Goal: Task Accomplishment & Management: Manage account settings

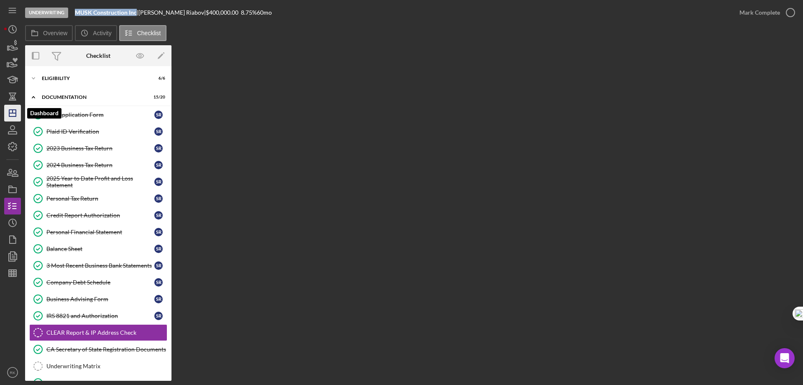
click at [15, 110] on polygon "button" at bounding box center [12, 113] width 7 height 7
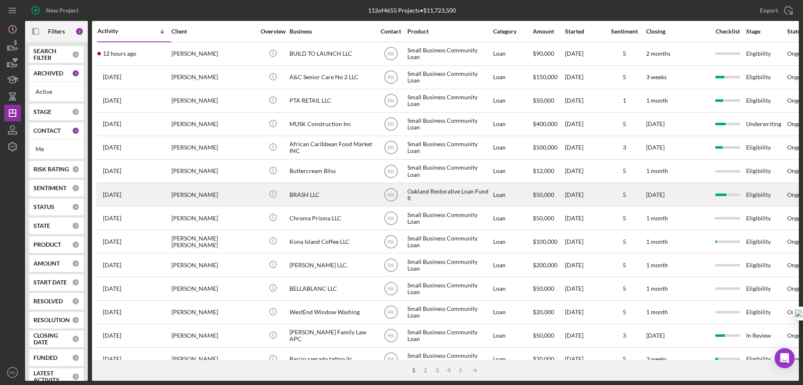
click at [306, 195] on div "BRASH LLC" at bounding box center [332, 194] width 84 height 22
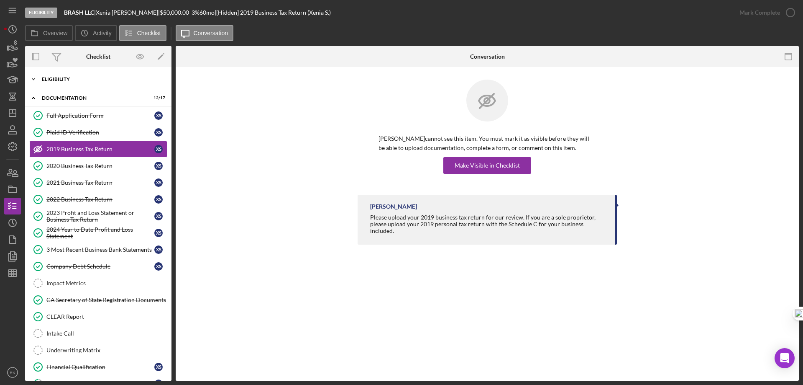
click at [56, 80] on div "Eligibility" at bounding box center [101, 79] width 119 height 5
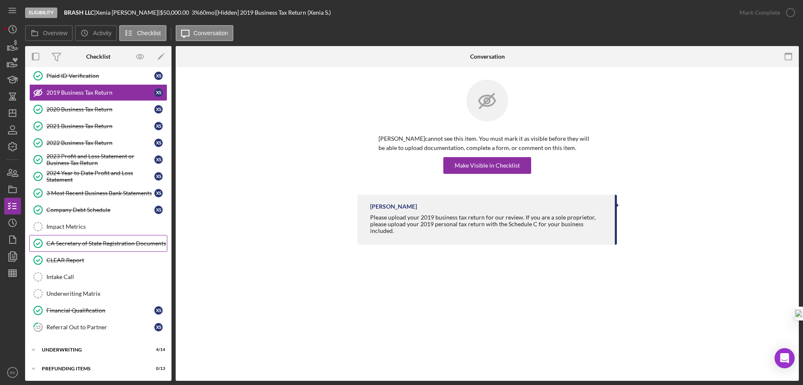
scroll to position [179, 0]
click at [64, 341] on div "Icon/Expander Underwriting 4 / 14" at bounding box center [98, 348] width 146 height 17
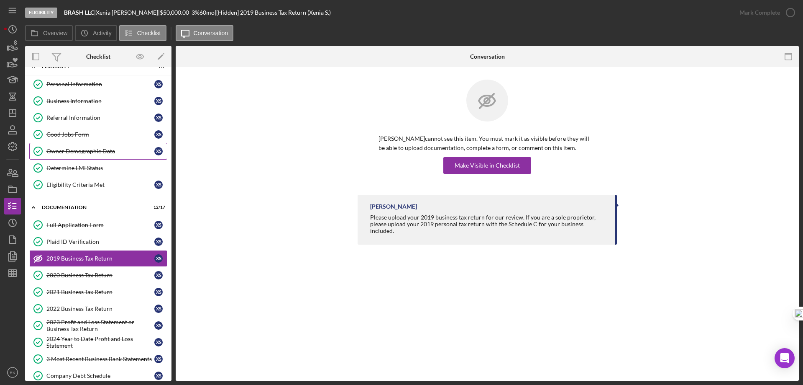
scroll to position [12, 0]
click at [78, 86] on div "Personal Information" at bounding box center [100, 84] width 108 height 7
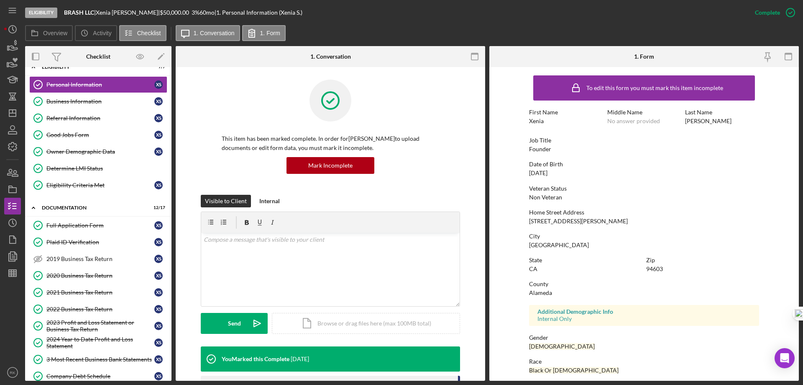
click at [77, 105] on link "Business Information Business Information X S" at bounding box center [98, 101] width 138 height 17
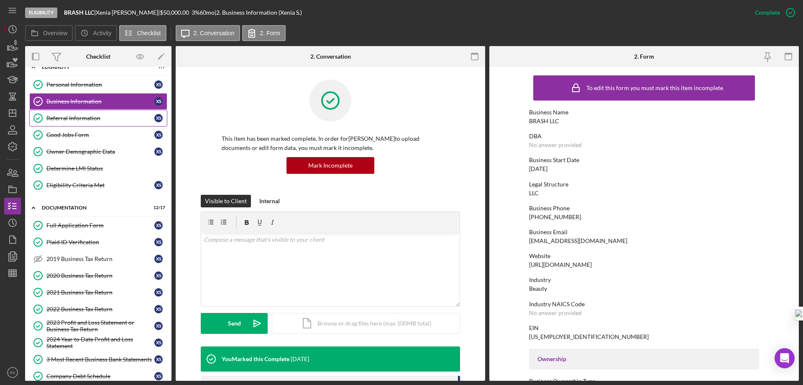
click at [66, 118] on div "Referral Information" at bounding box center [100, 118] width 108 height 7
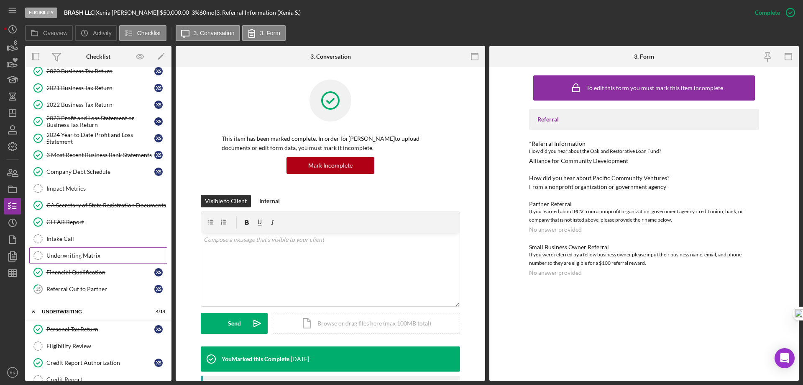
scroll to position [217, 0]
click at [108, 255] on div "Underwriting Matrix" at bounding box center [106, 254] width 121 height 7
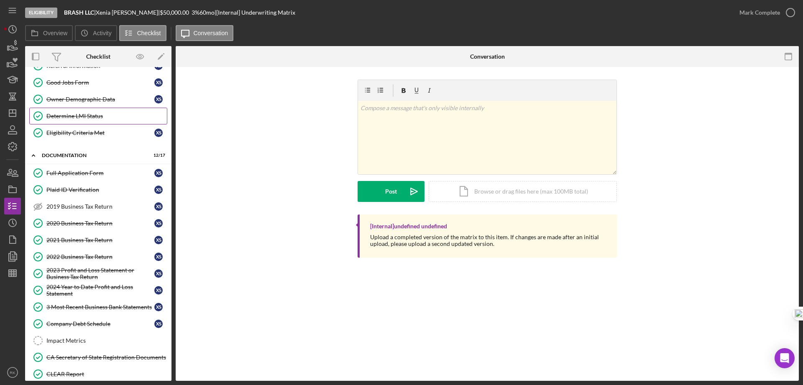
scroll to position [8, 0]
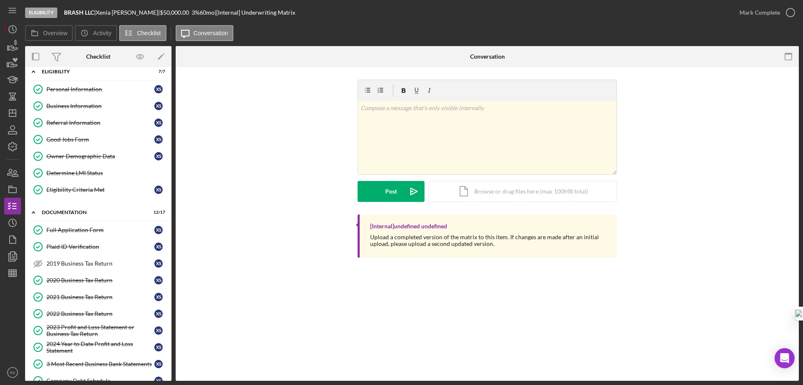
drag, startPoint x: 85, startPoint y: 280, endPoint x: 177, endPoint y: 266, distance: 93.0
click at [85, 280] on div "2020 Business Tax Return" at bounding box center [100, 280] width 108 height 7
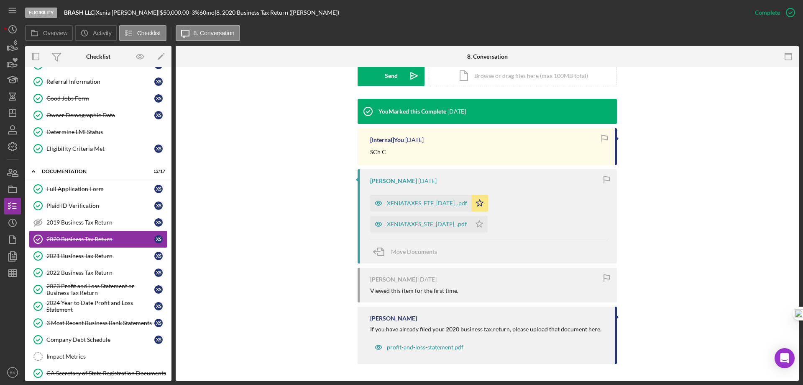
scroll to position [49, 0]
click at [91, 291] on div "2023 Profit and Loss Statement or Business Tax Return" at bounding box center [100, 288] width 108 height 13
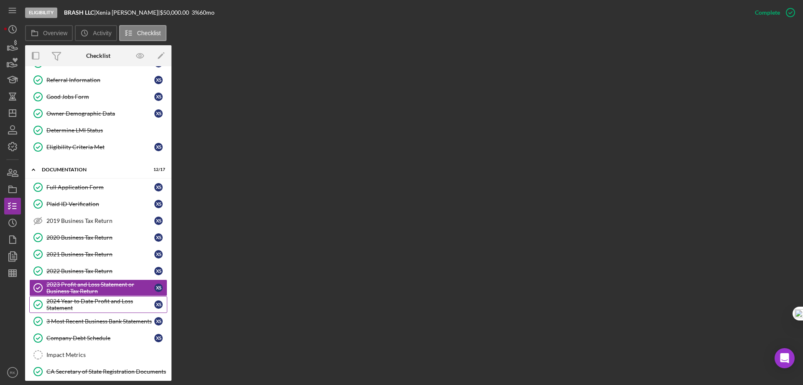
click at [91, 308] on div "2024 Year to Date Profit and Loss Statement" at bounding box center [100, 304] width 108 height 13
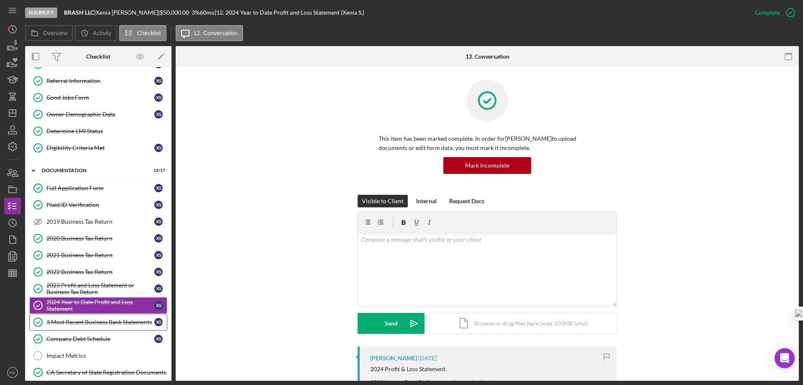
click at [93, 321] on div "3 Most Recent Business Bank Statements" at bounding box center [100, 321] width 108 height 7
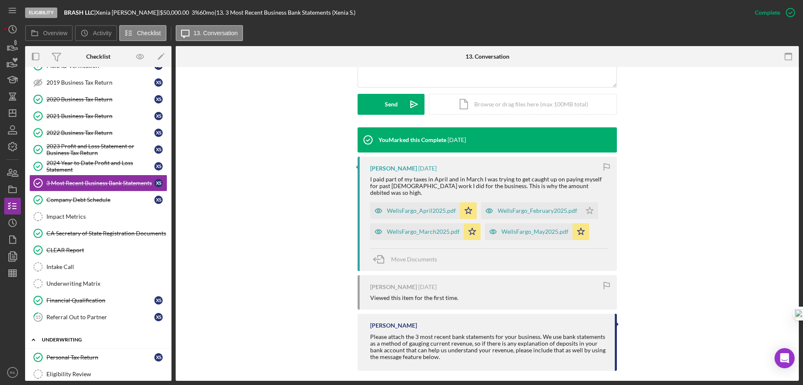
scroll to position [189, 0]
click at [409, 255] on span "Move Documents" at bounding box center [414, 258] width 46 height 7
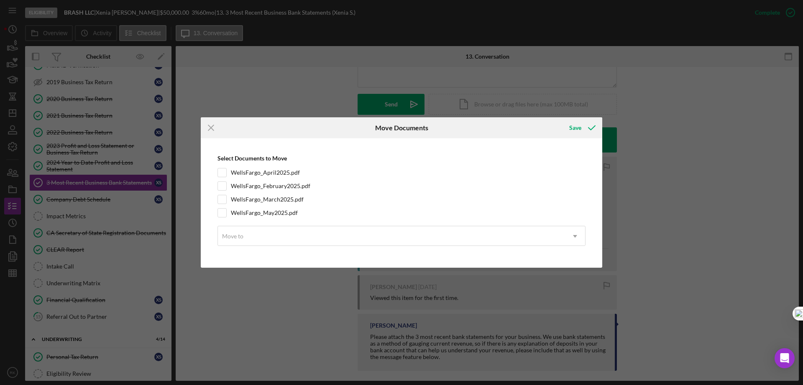
drag, startPoint x: 224, startPoint y: 169, endPoint x: 224, endPoint y: 179, distance: 9.6
click at [224, 170] on input "WellsFargo_April2025.pdf" at bounding box center [222, 172] width 8 height 8
checkbox input "true"
click at [224, 184] on input "WellsFargo_February2025.pdf" at bounding box center [222, 186] width 8 height 8
checkbox input "true"
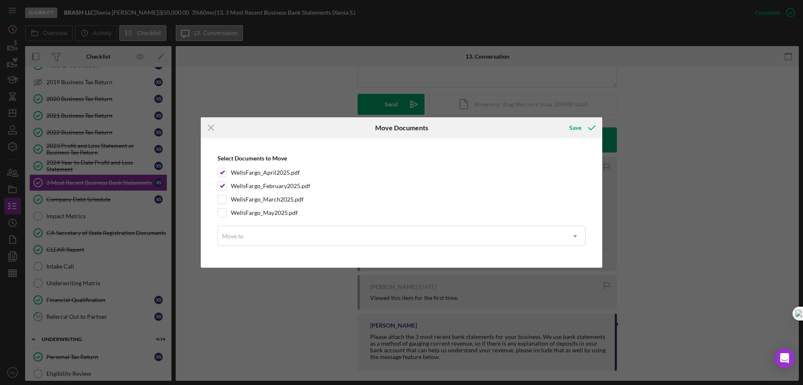
click at [223, 200] on input "WellsFargo_March2025.pdf" at bounding box center [222, 199] width 8 height 8
checkbox input "true"
click at [224, 209] on input "WellsFargo_May2025.pdf" at bounding box center [222, 212] width 8 height 8
checkbox input "true"
click at [259, 237] on div "Move to" at bounding box center [391, 235] width 347 height 19
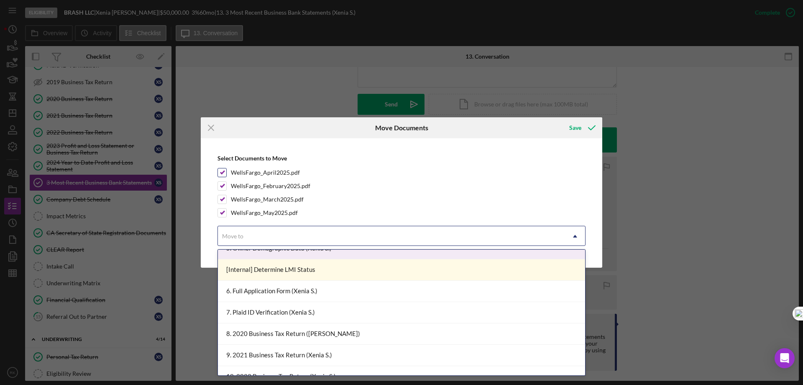
scroll to position [97, 0]
click at [208, 126] on icon "Icon/Menu Close" at bounding box center [211, 127] width 21 height 21
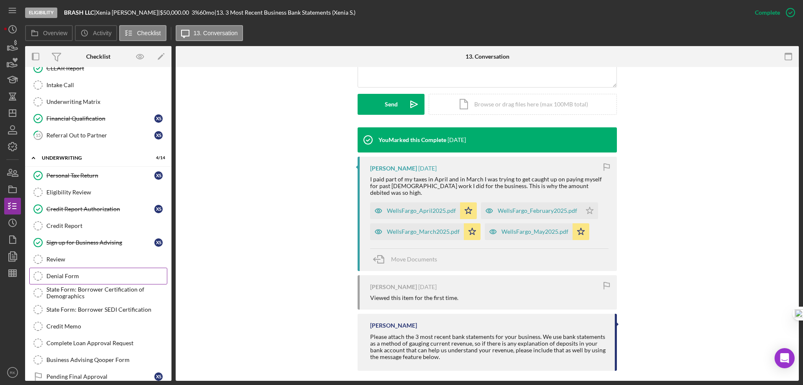
scroll to position [370, 0]
drag, startPoint x: 14, startPoint y: 236, endPoint x: 122, endPoint y: 237, distance: 108.0
click at [14, 236] on polygon "button" at bounding box center [13, 240] width 6 height 8
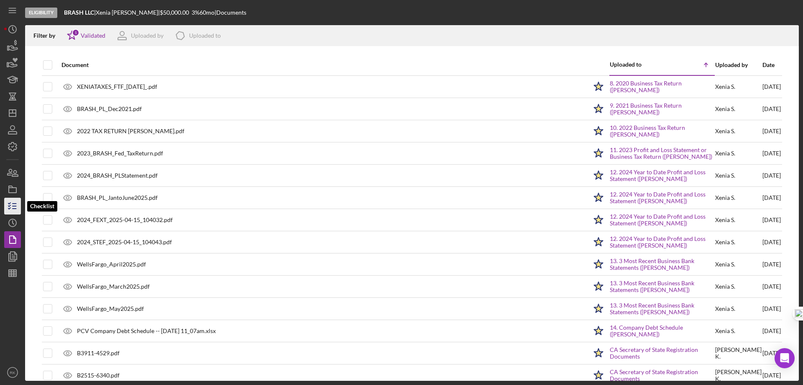
click at [14, 207] on icon "button" at bounding box center [12, 205] width 21 height 21
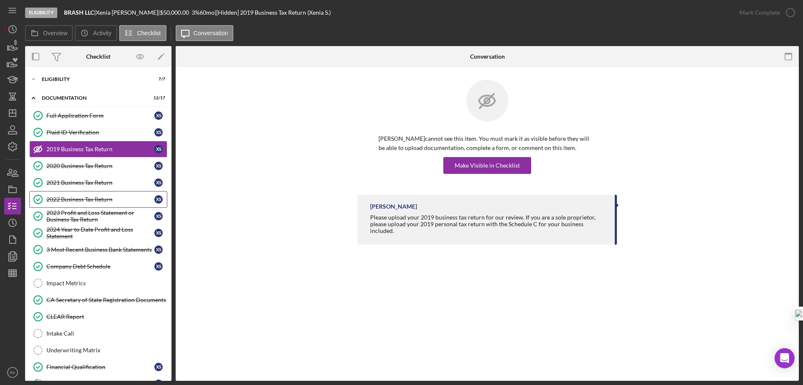
click at [74, 207] on link "2022 Business Tax Return 2022 Business Tax Return X S" at bounding box center [98, 199] width 138 height 17
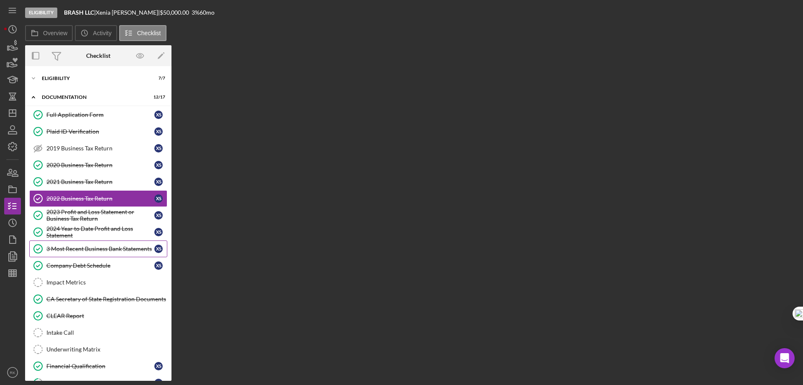
click at [82, 252] on div "3 Most Recent Business Bank Statements" at bounding box center [100, 248] width 108 height 7
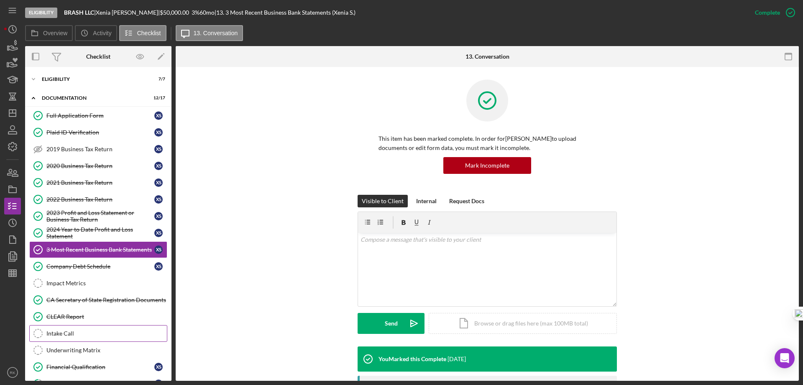
scroll to position [57, 0]
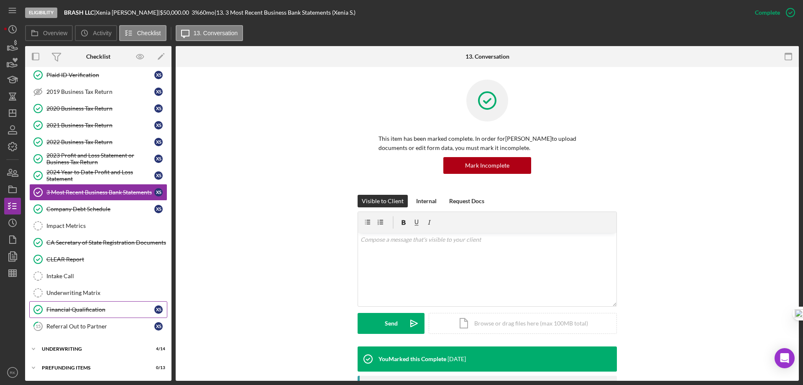
click at [82, 308] on div "Financial Qualification" at bounding box center [100, 309] width 108 height 7
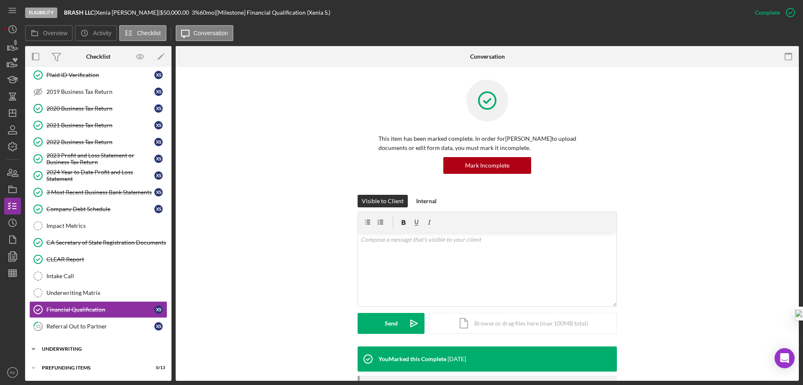
click at [80, 345] on div "Icon/Expander Underwriting 4 / 14" at bounding box center [98, 348] width 146 height 17
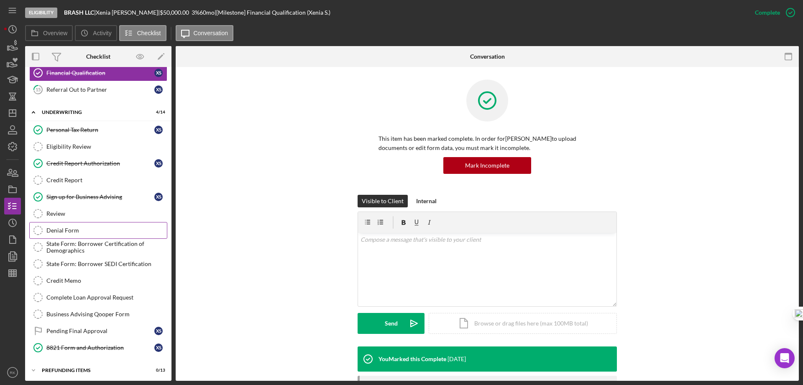
scroll to position [295, 0]
click at [15, 238] on icon "button" at bounding box center [15, 237] width 2 height 2
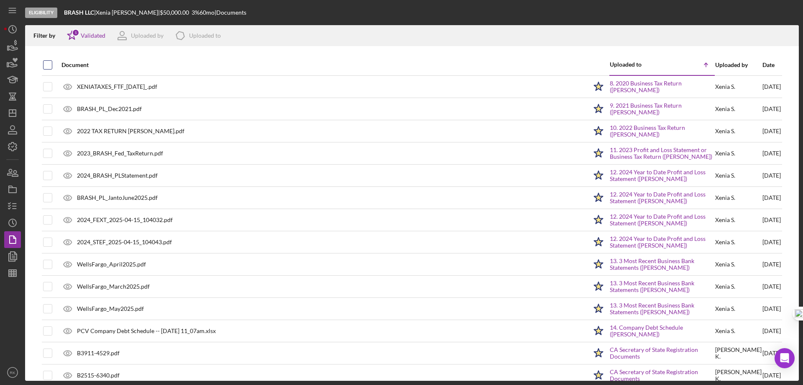
click at [49, 65] on input "checkbox" at bounding box center [48, 65] width 8 height 8
checkbox input "true"
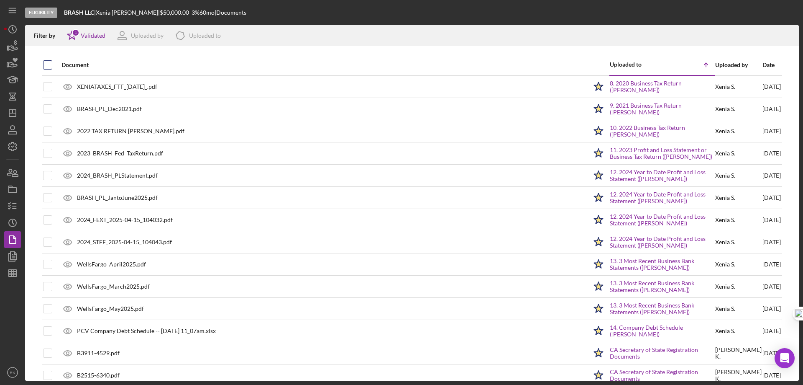
checkbox input "true"
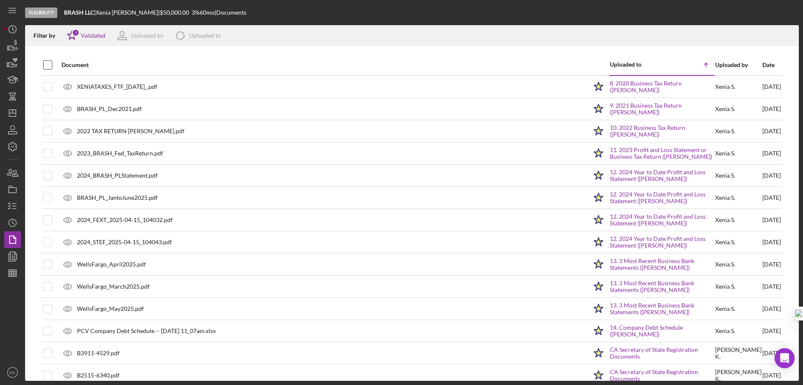
checkbox input "true"
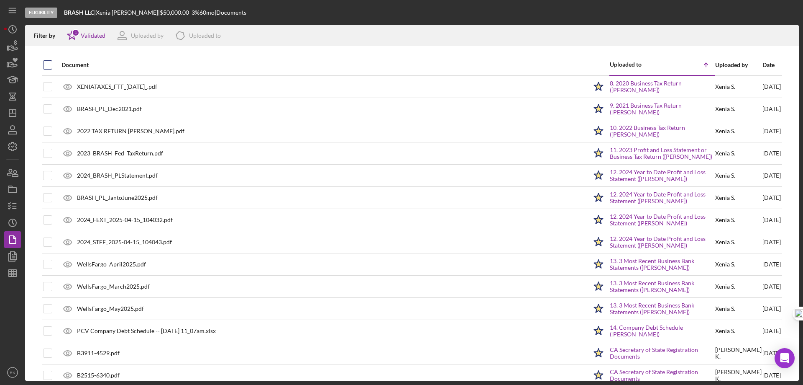
checkbox input "true"
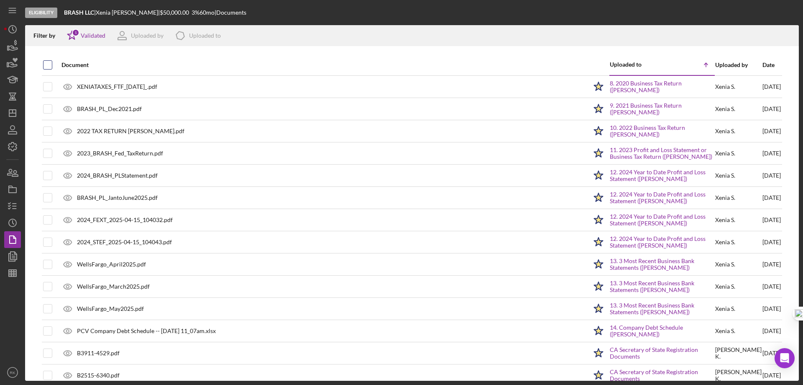
checkbox input "true"
click at [788, 35] on icon "Icon/Download" at bounding box center [789, 35] width 19 height 19
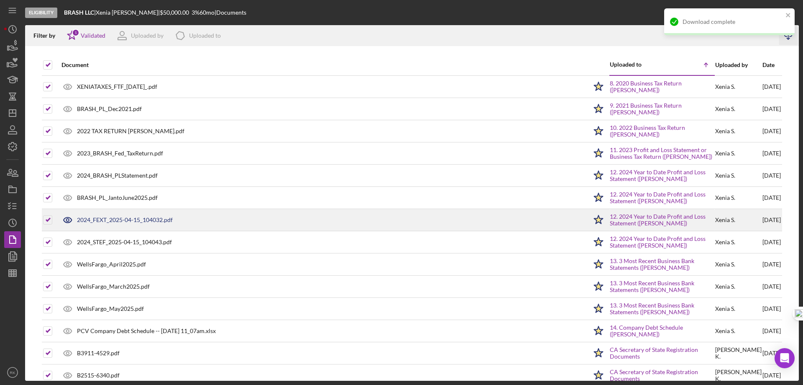
drag, startPoint x: 481, startPoint y: 43, endPoint x: 69, endPoint y: 222, distance: 449.4
click at [481, 43] on div "Filter by Icon/Star 1 Validated Uploaded by Icon/Product Uploaded to" at bounding box center [401, 35] width 753 height 21
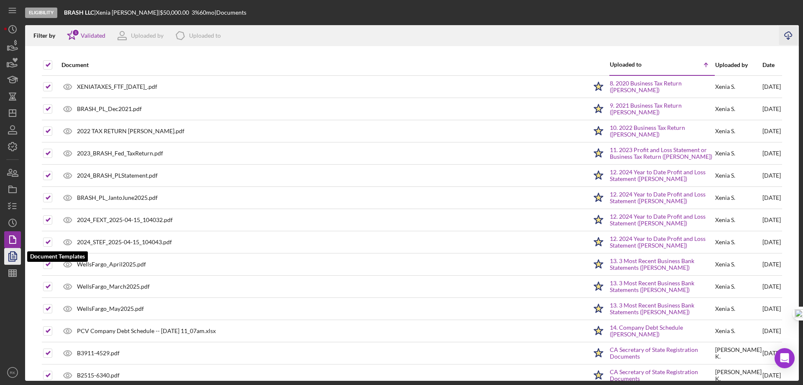
click at [15, 257] on icon "button" at bounding box center [13, 255] width 3 height 3
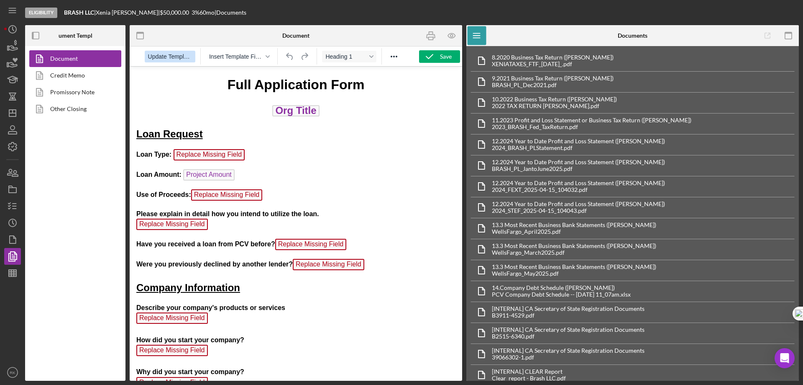
click at [182, 58] on span "Update Template" at bounding box center [170, 56] width 44 height 7
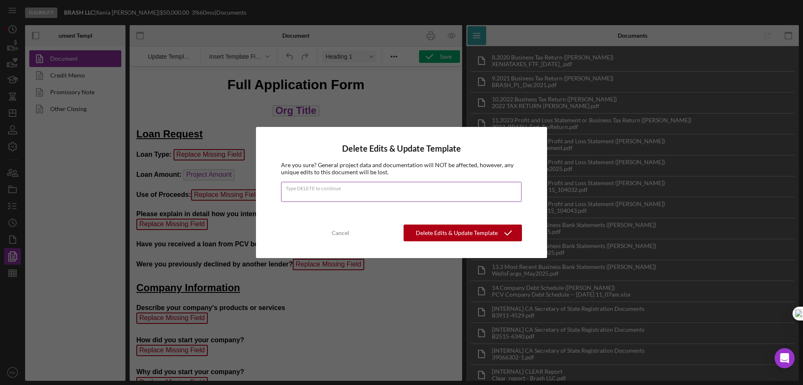
click at [315, 195] on input "Type DELETE to continue" at bounding box center [401, 192] width 241 height 20
type input "DELETE"
drag, startPoint x: 452, startPoint y: 241, endPoint x: 449, endPoint y: 236, distance: 5.2
click at [451, 239] on div "Delete Edits & Update Template" at bounding box center [457, 232] width 82 height 17
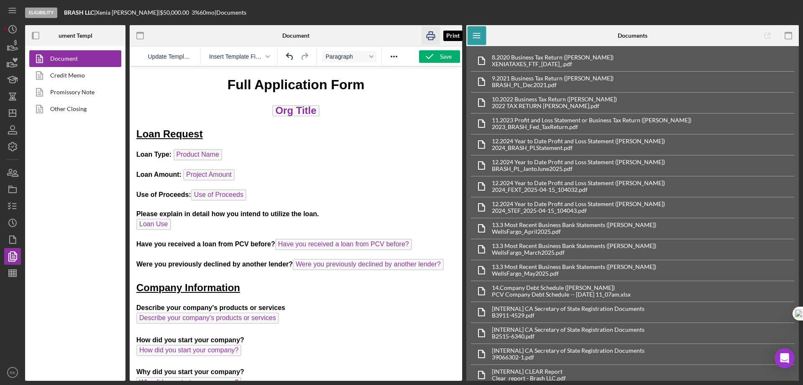
click at [434, 35] on icon "button" at bounding box center [431, 35] width 19 height 19
click at [67, 92] on link "Promissory Note" at bounding box center [73, 92] width 88 height 17
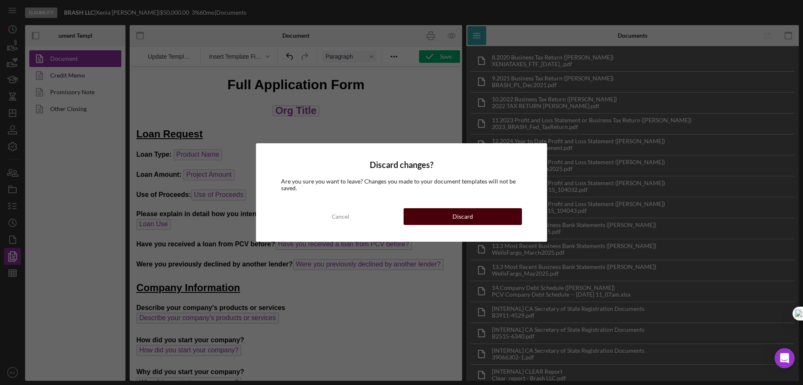
click at [424, 218] on button "Discard" at bounding box center [463, 216] width 118 height 17
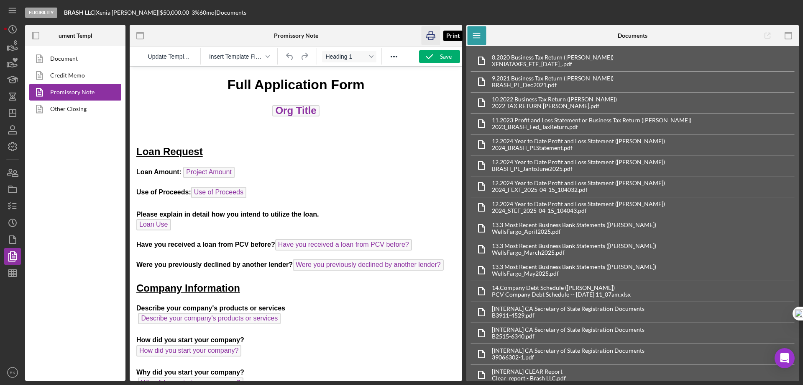
click at [428, 34] on icon "button" at bounding box center [431, 35] width 8 height 3
click at [72, 110] on link "Other Closing" at bounding box center [73, 108] width 88 height 17
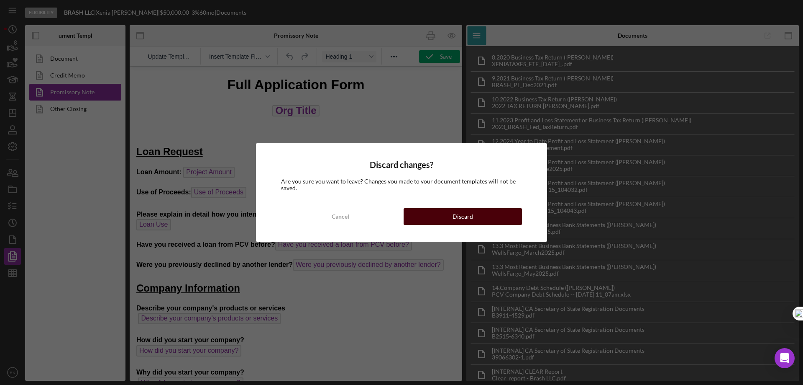
click at [474, 211] on button "Discard" at bounding box center [463, 216] width 118 height 17
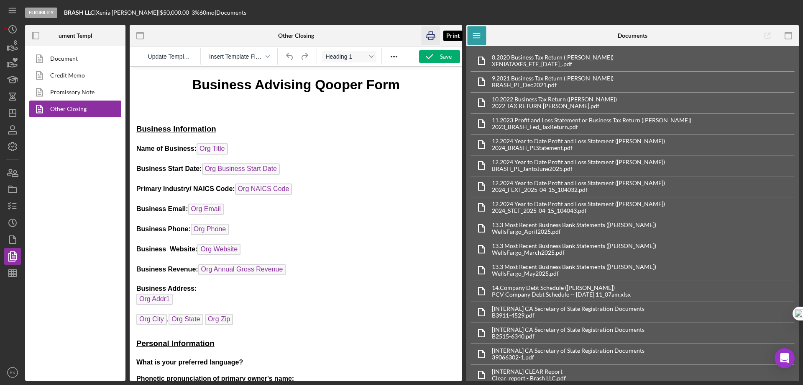
click at [428, 35] on icon "button" at bounding box center [431, 35] width 19 height 19
click at [13, 205] on icon "button" at bounding box center [12, 205] width 21 height 21
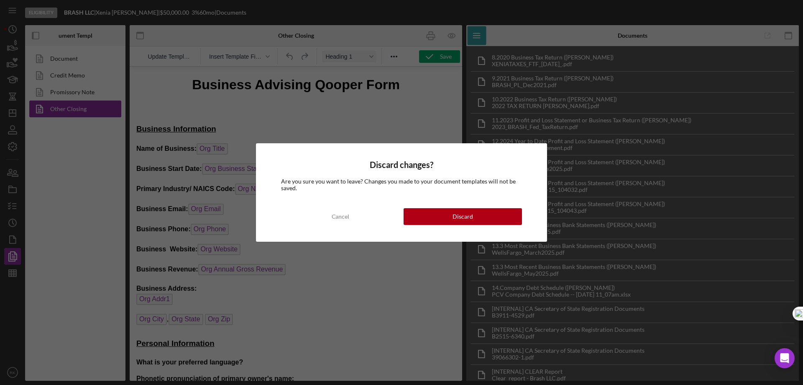
click at [469, 215] on div "Discard" at bounding box center [463, 216] width 21 height 17
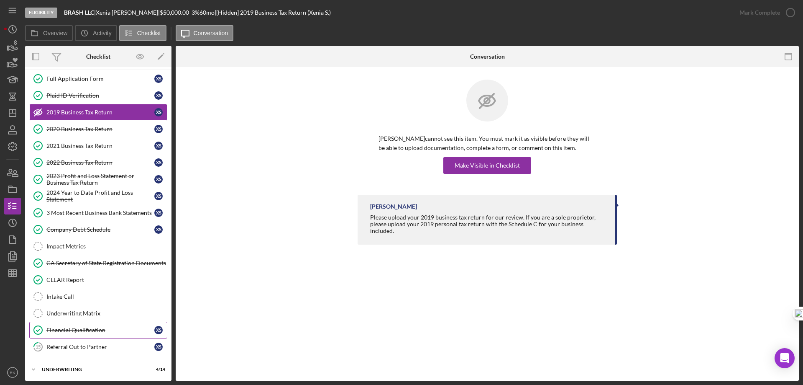
scroll to position [37, 0]
click at [77, 331] on div "Financial Qualification" at bounding box center [100, 329] width 108 height 7
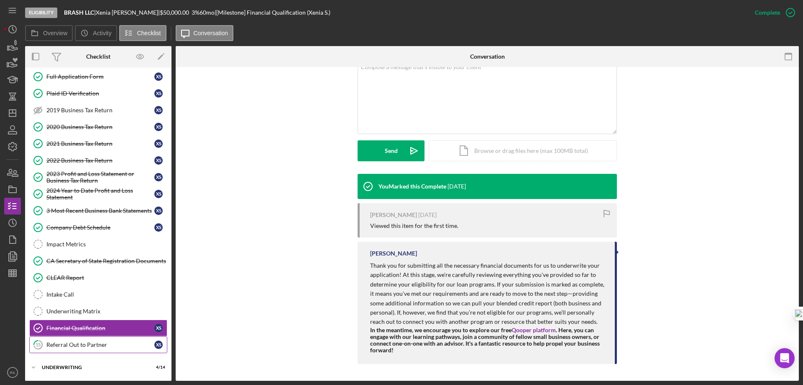
scroll to position [41, 0]
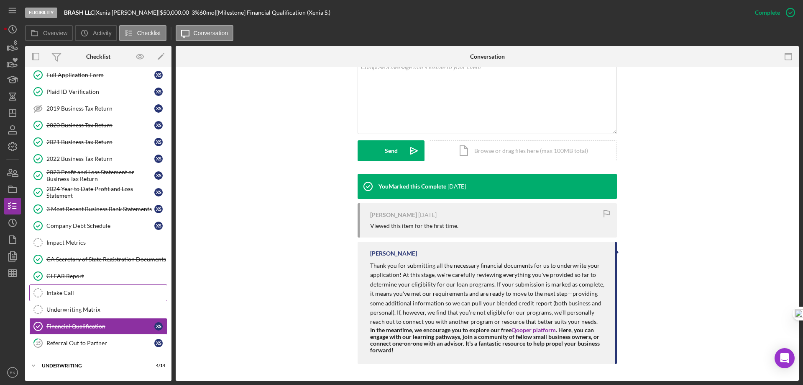
click at [69, 290] on div "Intake Call" at bounding box center [106, 292] width 121 height 7
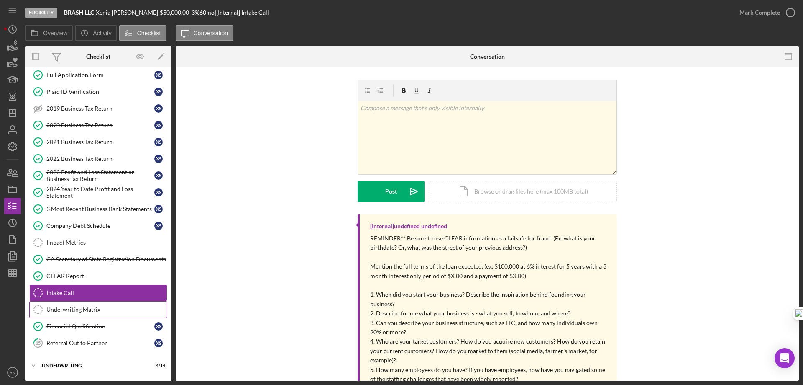
click at [81, 312] on div "Underwriting Matrix" at bounding box center [106, 309] width 121 height 7
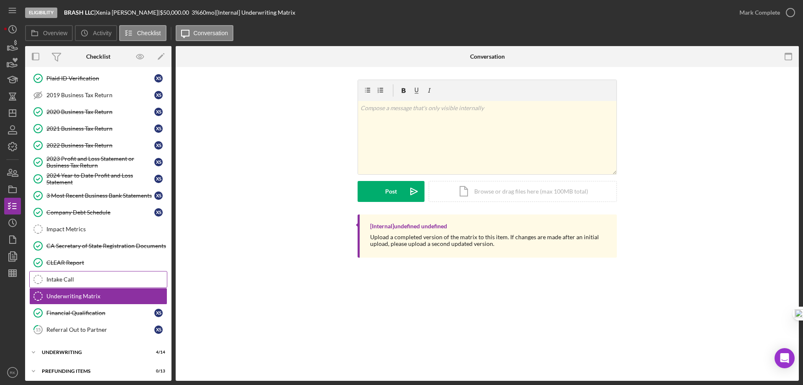
scroll to position [57, 0]
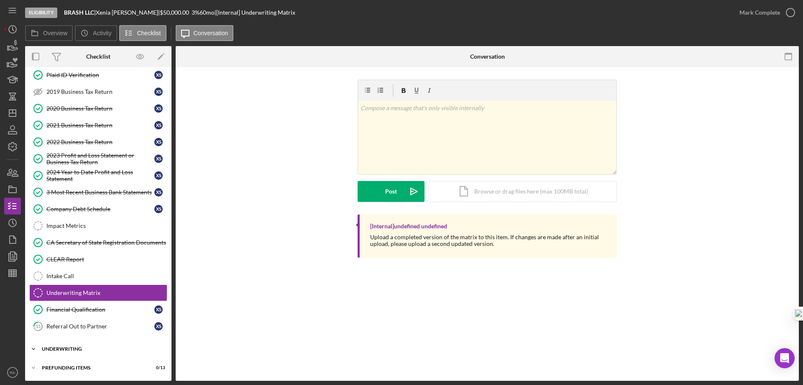
click at [74, 350] on div "Icon/Expander Underwriting 4 / 14" at bounding box center [98, 348] width 146 height 17
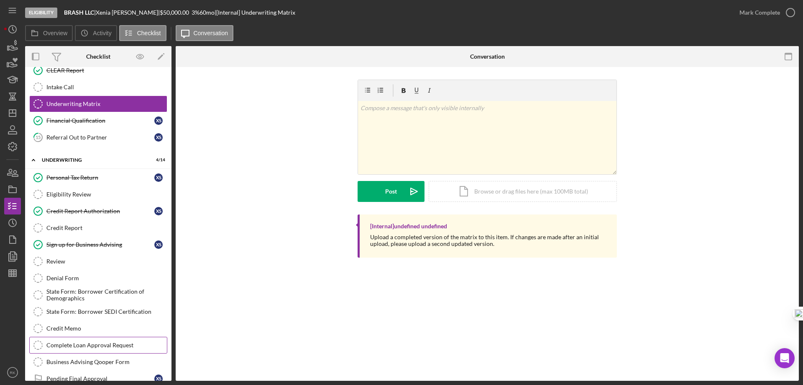
scroll to position [296, 0]
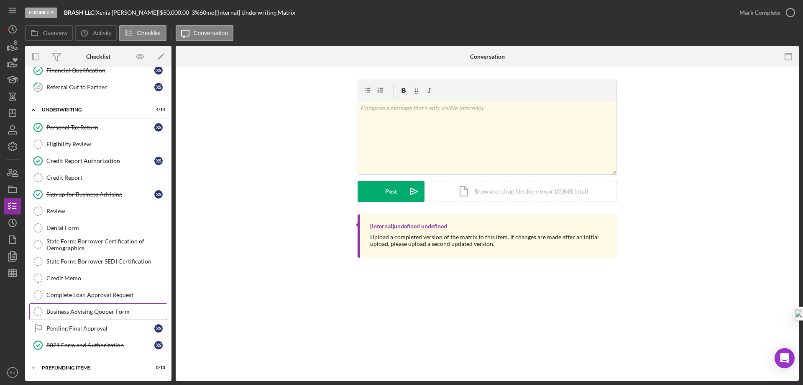
click at [79, 312] on div "Business Advising Qooper Form" at bounding box center [106, 311] width 121 height 7
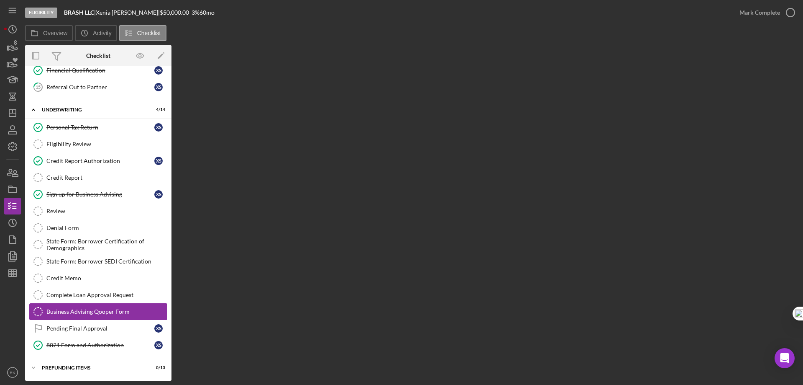
scroll to position [296, 0]
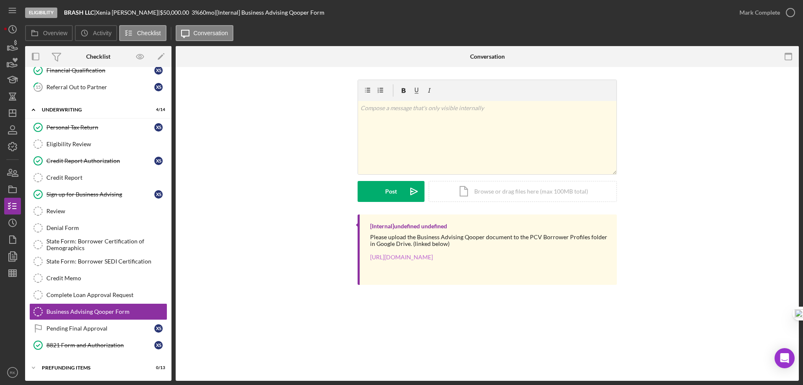
click at [433, 257] on link "https://drive.google.com/drive/folders/1HuC4dCzgHx8w1fgVXU-RmCdY1zDM9tEv" at bounding box center [401, 256] width 63 height 7
click at [791, 9] on circle "button" at bounding box center [791, 12] width 8 height 8
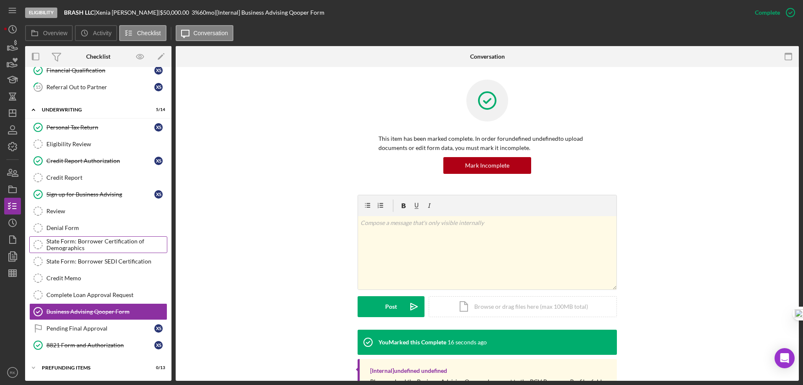
click at [102, 244] on div "State Form: Borrower Certification of Demographics" at bounding box center [106, 244] width 121 height 13
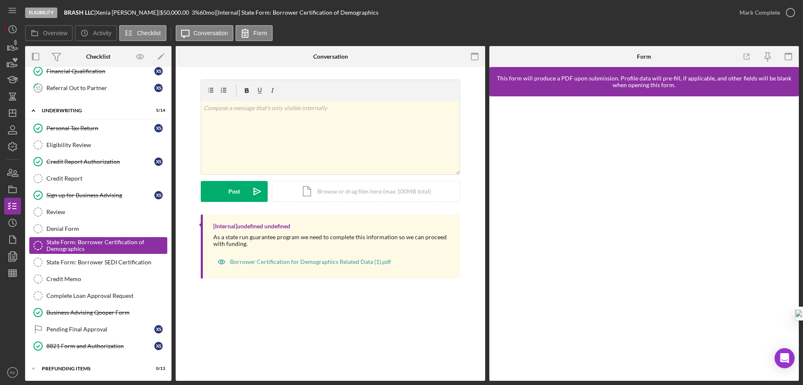
scroll to position [296, 0]
click at [100, 264] on div "State Form: Borrower SEDI Certification" at bounding box center [106, 261] width 121 height 7
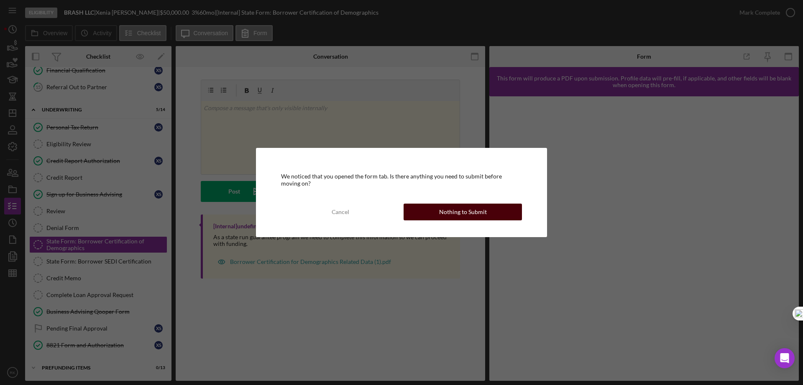
click at [438, 209] on button "Nothing to Submit" at bounding box center [463, 211] width 118 height 17
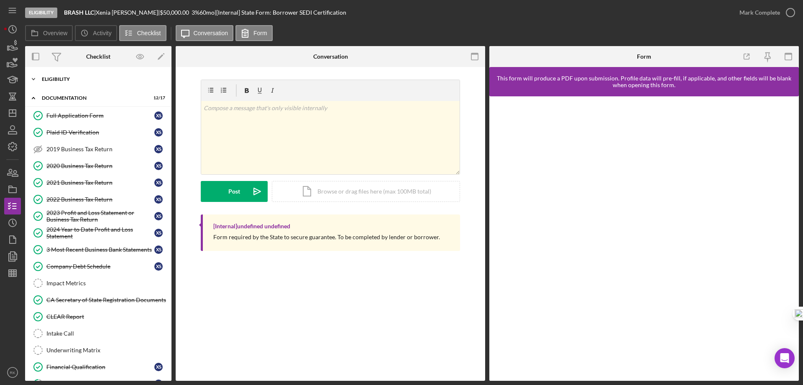
click at [69, 78] on div "Eligibility" at bounding box center [101, 79] width 119 height 5
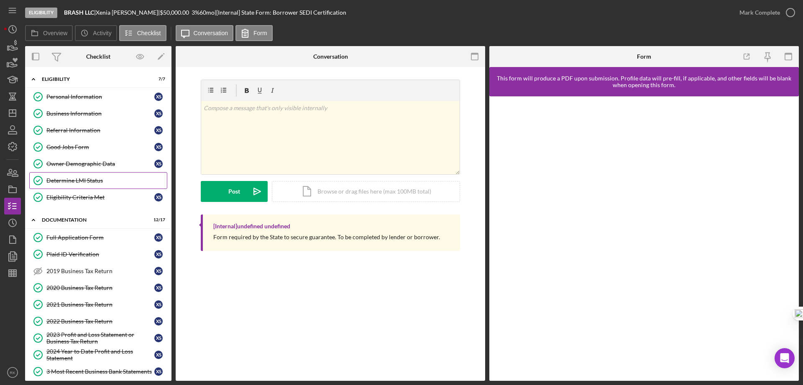
click at [83, 182] on div "Determine LMI Status" at bounding box center [106, 180] width 121 height 7
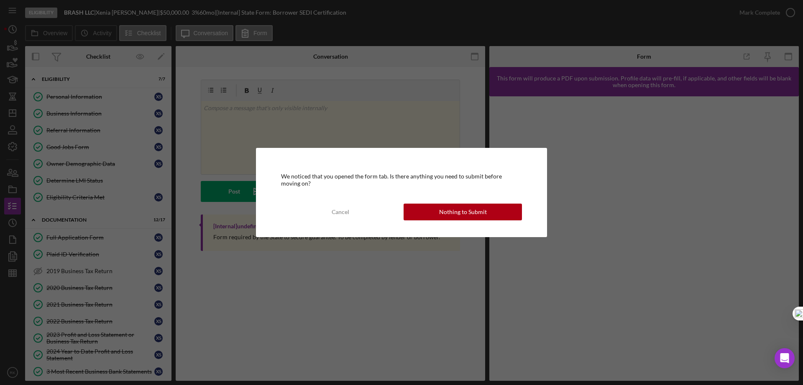
click at [462, 210] on div "Nothing to Submit" at bounding box center [463, 211] width 48 height 17
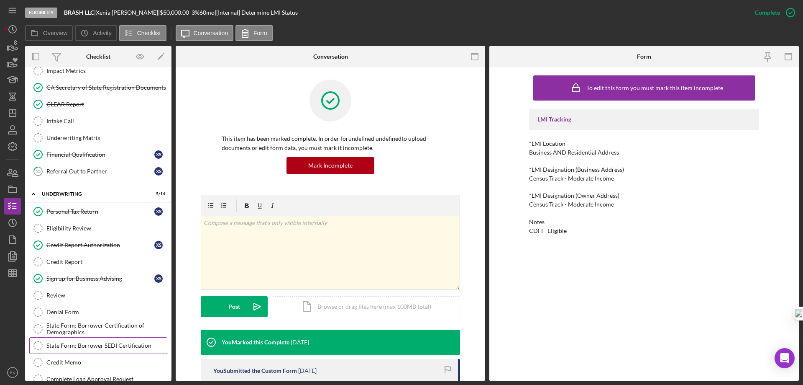
scroll to position [334, 0]
click at [109, 327] on div "State Form: Borrower Certification of Demographics" at bounding box center [106, 327] width 121 height 13
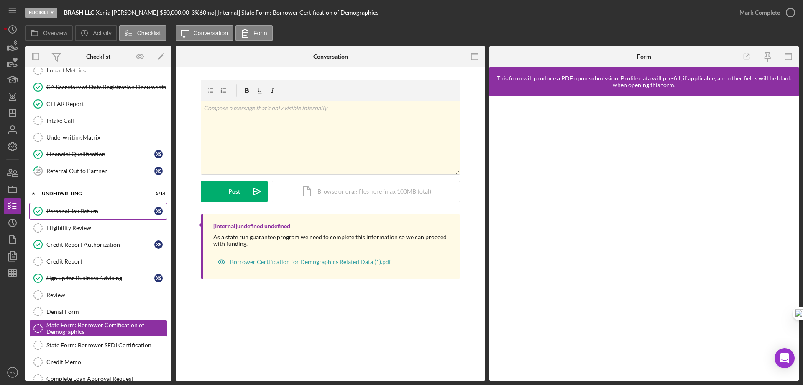
scroll to position [335, 0]
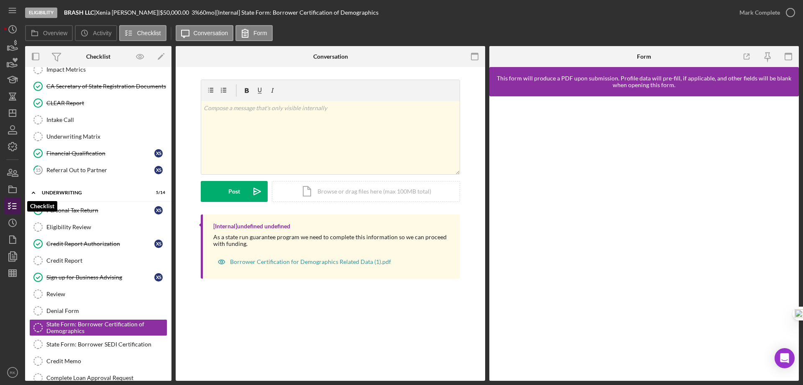
click at [16, 204] on icon "button" at bounding box center [12, 205] width 21 height 21
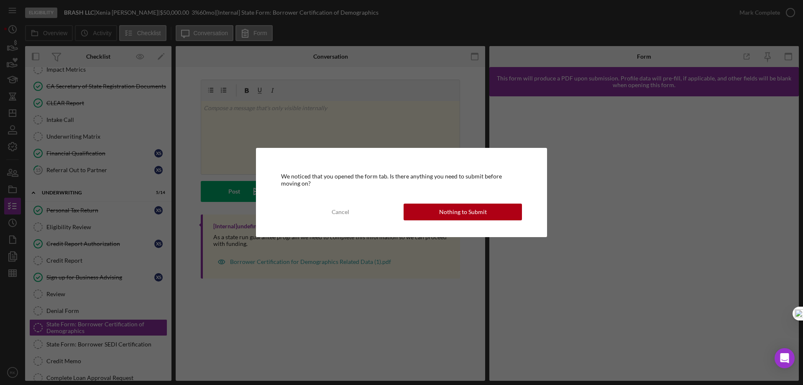
click at [423, 210] on button "Nothing to Submit" at bounding box center [463, 211] width 118 height 17
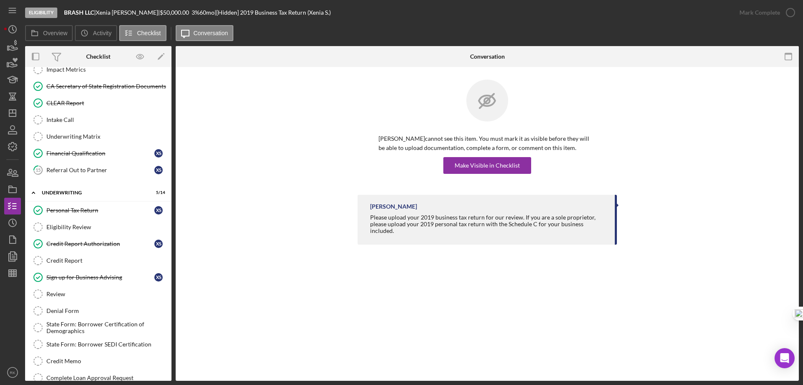
scroll to position [47, 0]
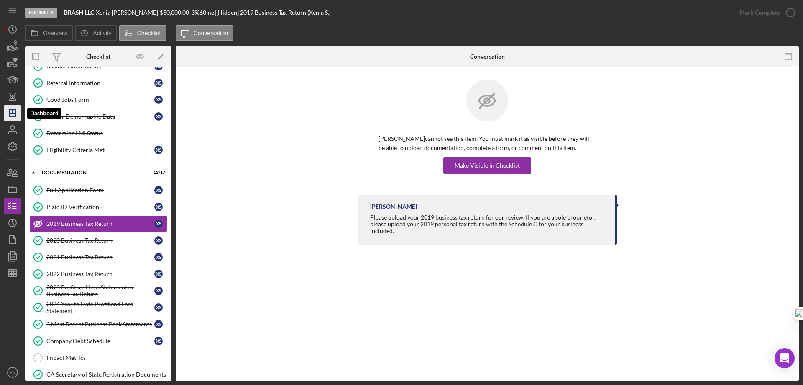
click at [13, 116] on icon "Icon/Dashboard" at bounding box center [12, 113] width 21 height 21
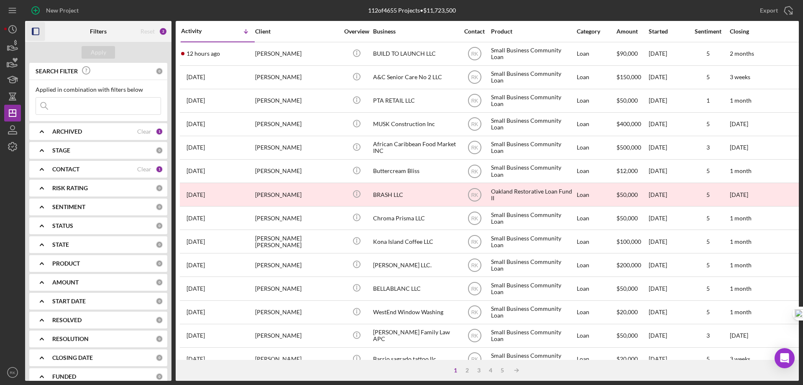
click at [36, 32] on icon "button" at bounding box center [35, 31] width 19 height 19
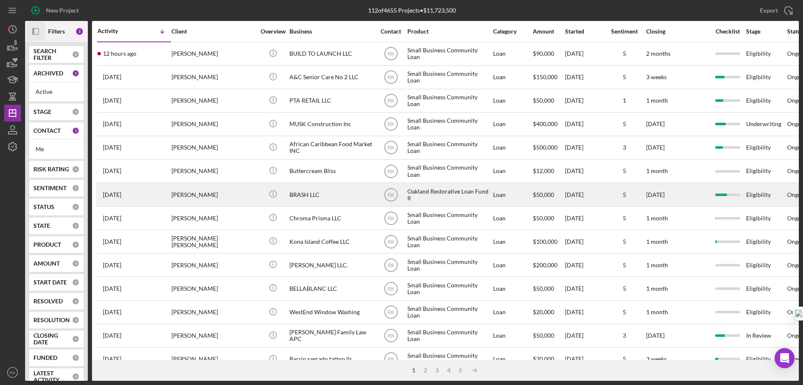
click at [306, 194] on div "BRASH LLC" at bounding box center [332, 194] width 84 height 22
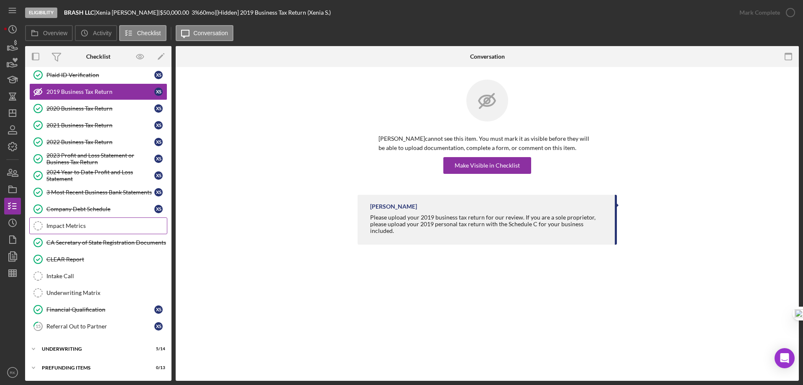
click at [87, 225] on div "Impact Metrics" at bounding box center [106, 225] width 121 height 7
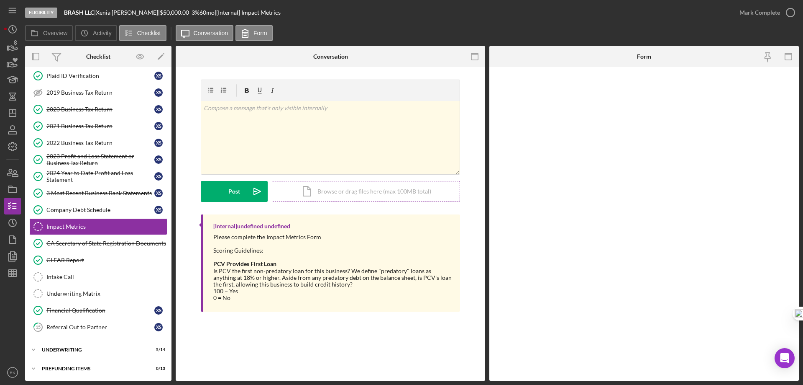
scroll to position [57, 0]
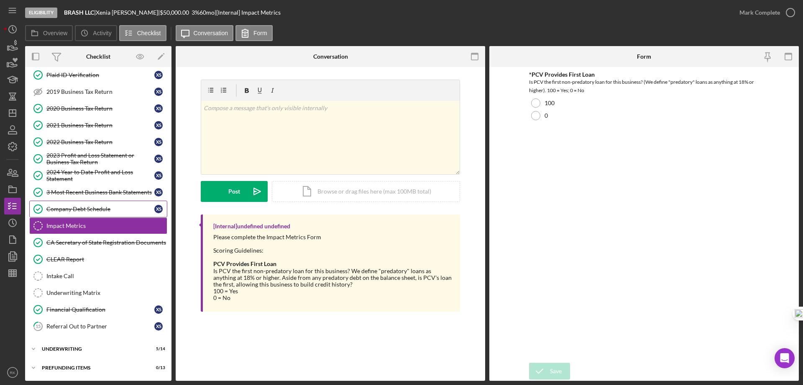
click at [103, 213] on link "Company Debt Schedule Company Debt Schedule X S" at bounding box center [98, 208] width 138 height 17
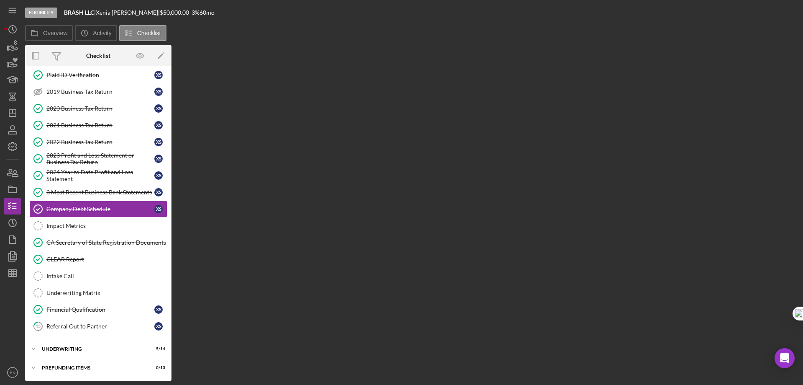
scroll to position [57, 0]
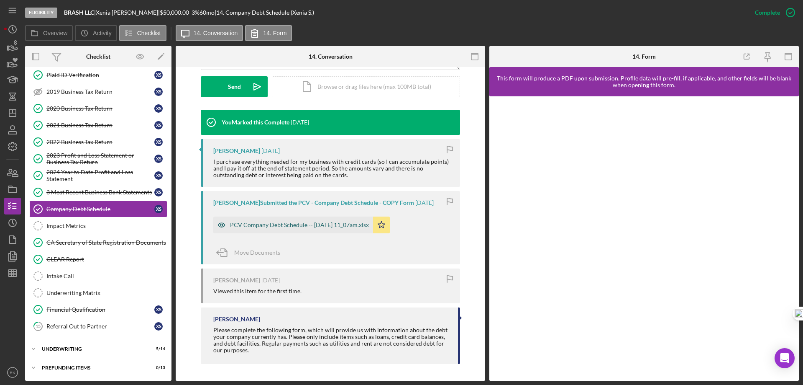
click at [309, 228] on div "PCV Company Debt Schedule -- 2025-06-02 11_07am.xlsx" at bounding box center [293, 224] width 160 height 17
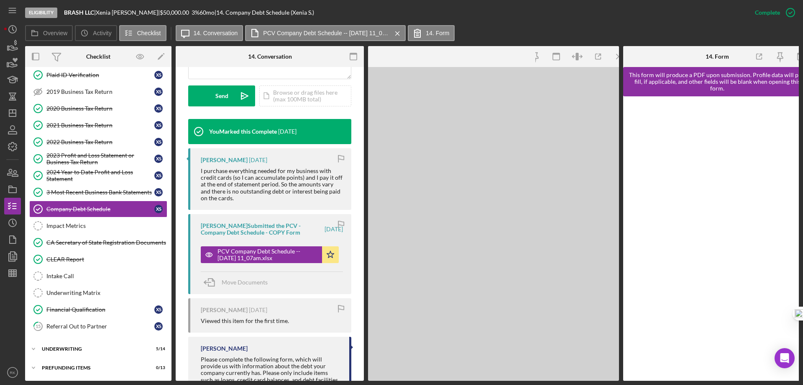
scroll to position [246, 0]
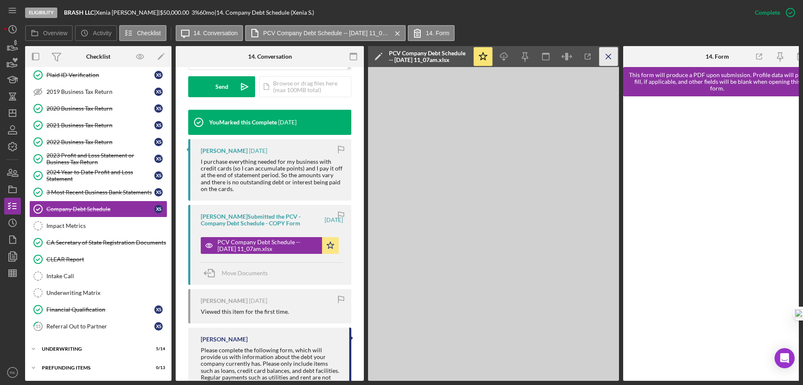
click at [613, 56] on icon "Icon/Menu Close" at bounding box center [609, 56] width 19 height 19
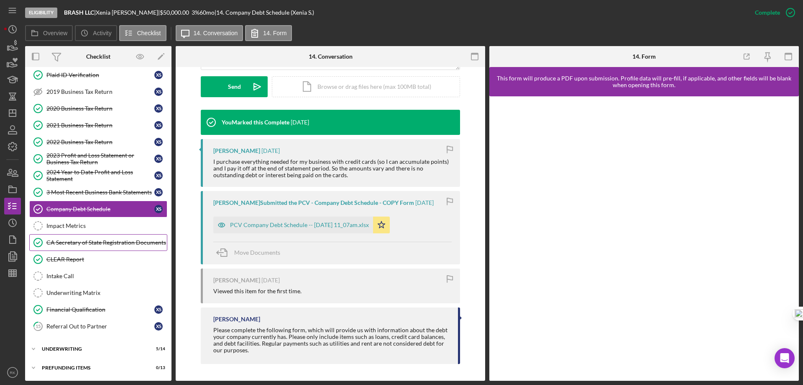
click at [111, 239] on div "CA Secretary of State Registration Documents" at bounding box center [106, 242] width 121 height 7
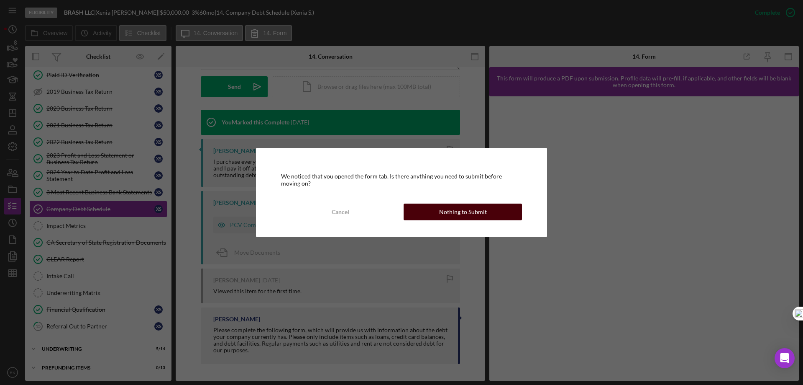
click at [436, 215] on button "Nothing to Submit" at bounding box center [463, 211] width 118 height 17
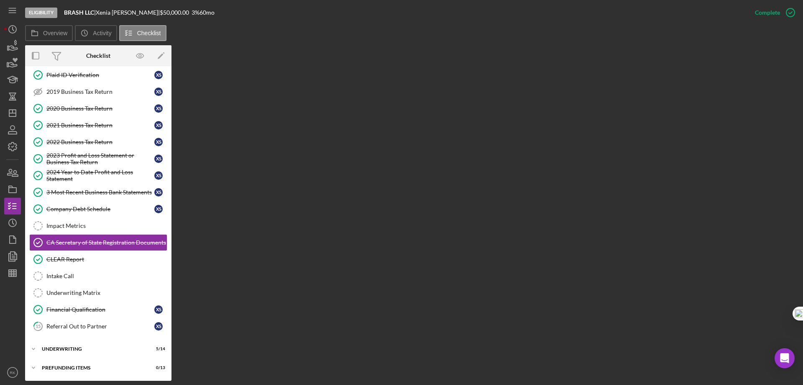
scroll to position [57, 0]
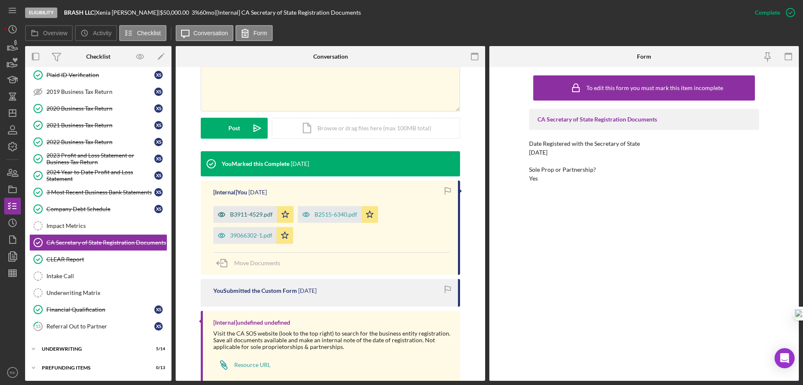
click at [241, 219] on div "B3911-4529.pdf" at bounding box center [245, 214] width 64 height 17
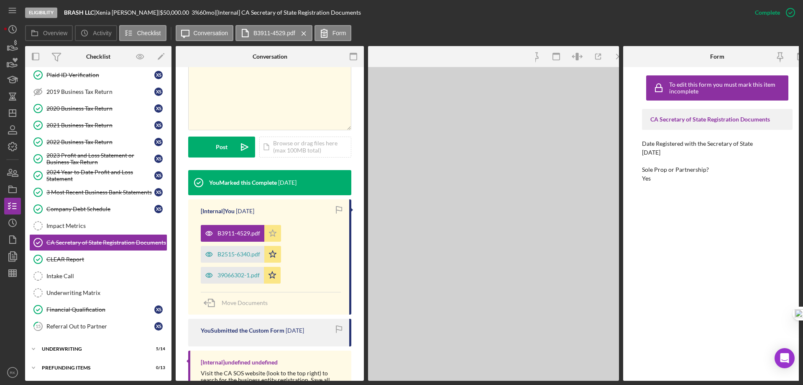
scroll to position [204, 0]
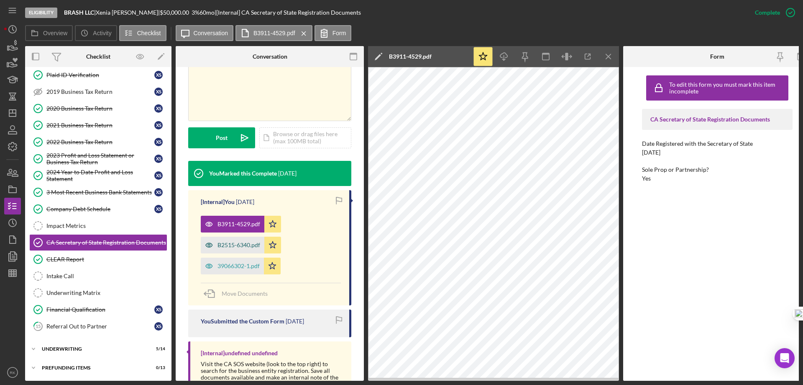
click at [244, 241] on div "B2515-6340.pdf" at bounding box center [239, 244] width 43 height 7
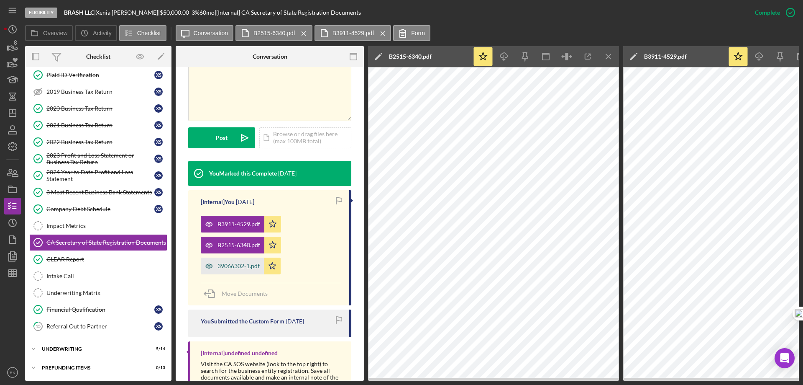
click at [245, 257] on div "39066302-1.pdf" at bounding box center [232, 265] width 63 height 17
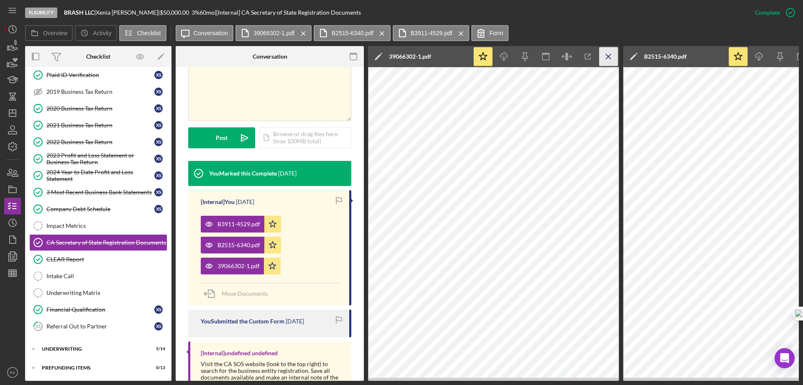
click at [603, 62] on icon "Icon/Menu Close" at bounding box center [609, 56] width 19 height 19
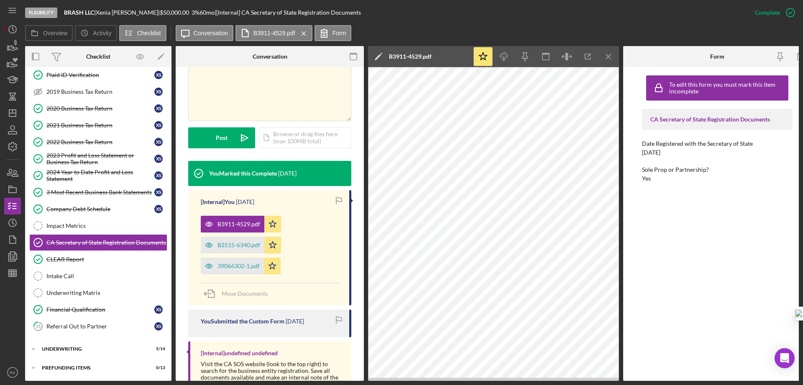
click at [603, 62] on icon "Icon/Menu Close" at bounding box center [609, 56] width 19 height 19
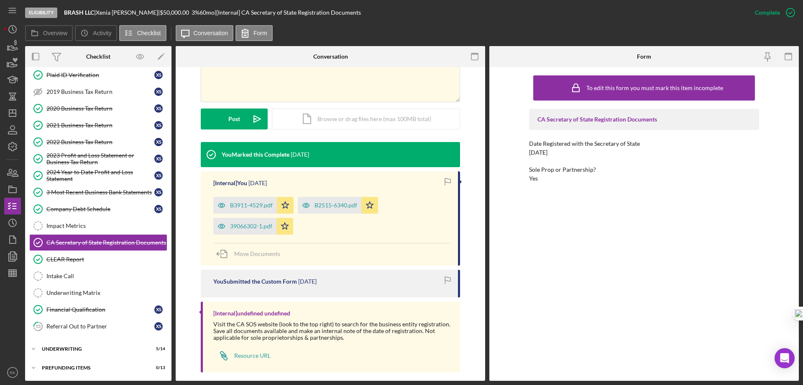
scroll to position [195, 0]
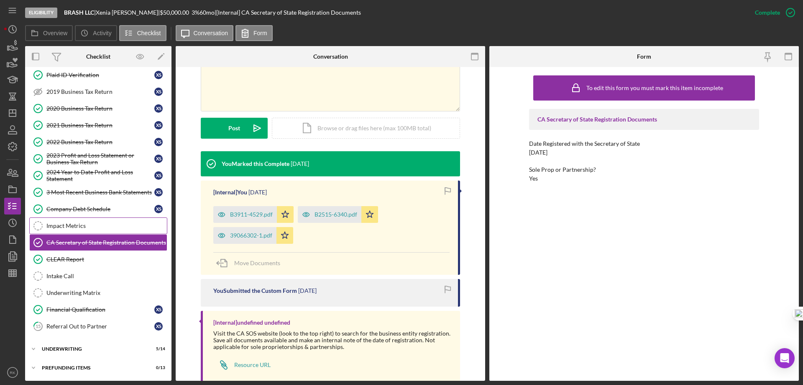
click at [69, 227] on div "Impact Metrics" at bounding box center [106, 225] width 121 height 7
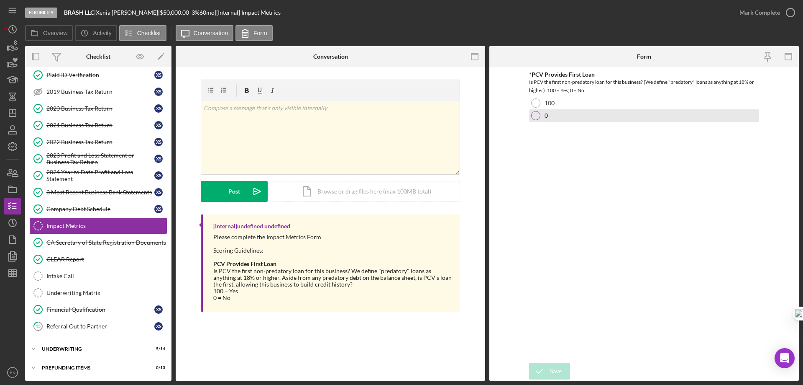
click at [536, 116] on div at bounding box center [535, 115] width 9 height 9
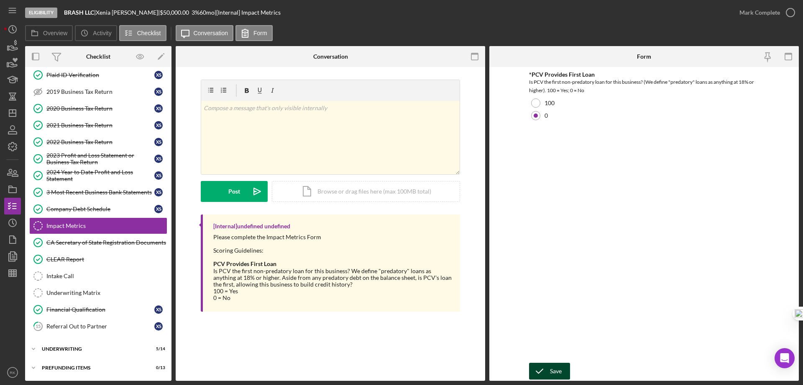
click at [548, 371] on icon "submit" at bounding box center [539, 370] width 21 height 21
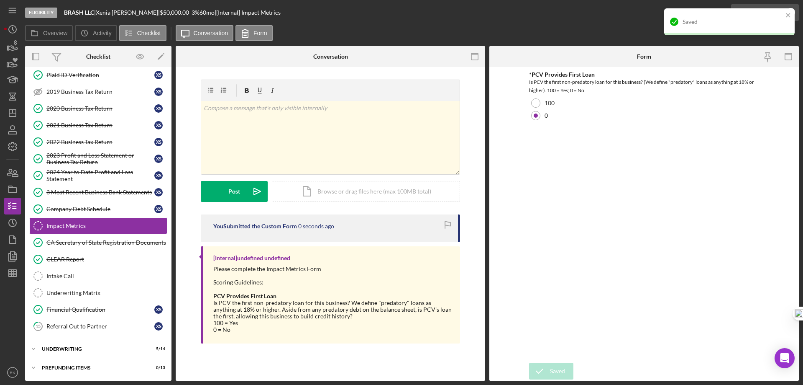
click at [793, 10] on div "Saved" at bounding box center [730, 25] width 134 height 37
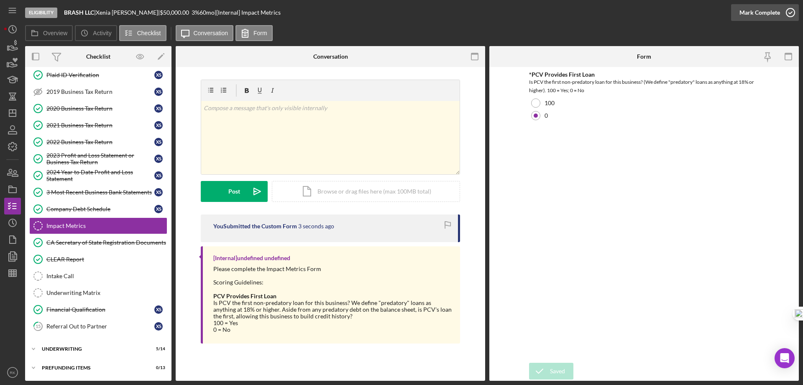
click at [789, 14] on icon "button" at bounding box center [790, 12] width 21 height 21
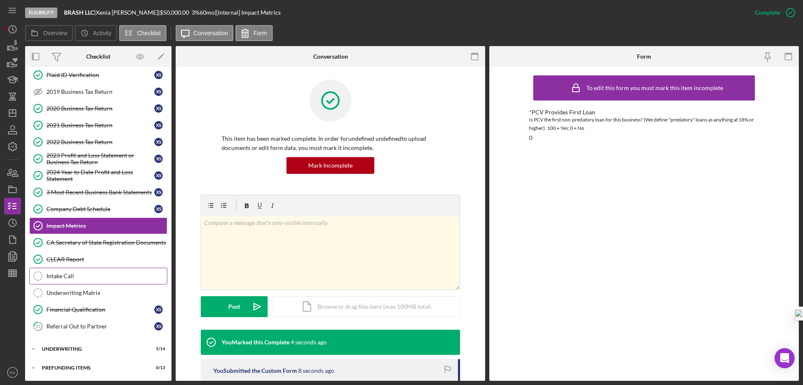
click at [77, 274] on div "Intake Call" at bounding box center [106, 275] width 121 height 7
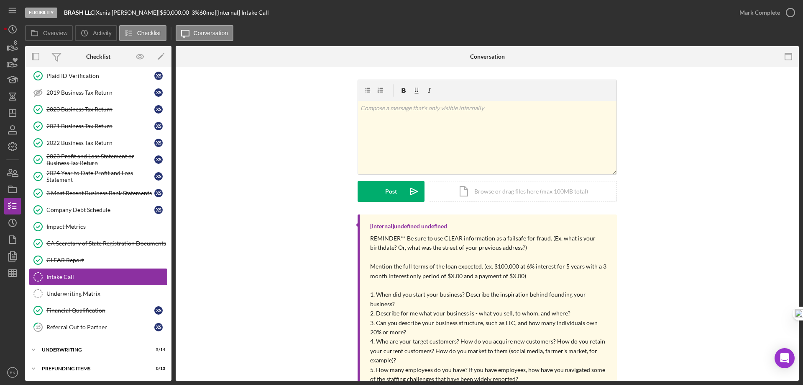
scroll to position [57, 0]
click at [99, 307] on div "Financial Qualification" at bounding box center [100, 309] width 108 height 7
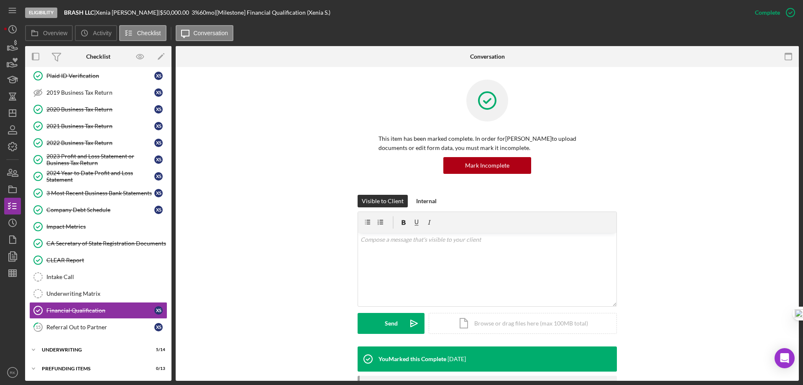
scroll to position [57, 0]
click at [374, 243] on p at bounding box center [488, 239] width 254 height 9
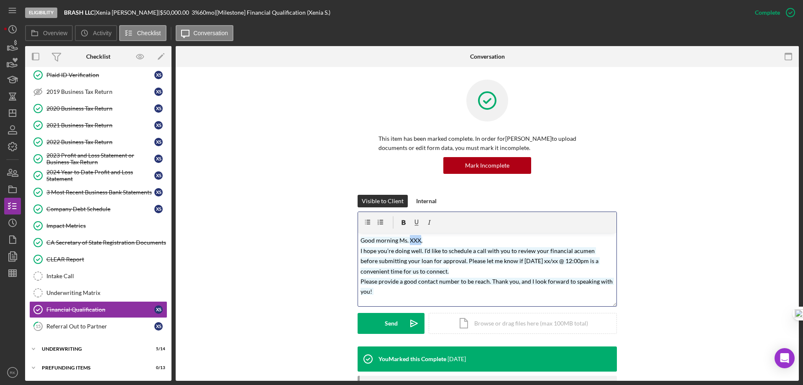
drag, startPoint x: 408, startPoint y: 239, endPoint x: 418, endPoint y: 239, distance: 10.5
click at [418, 239] on mark "Good morning Ms. XXX, I hope you’re doing well. I’d like to schedule a call wit…" at bounding box center [488, 265] width 254 height 58
click at [510, 260] on mark "Good morning Ms. Simms, I hope you’re doing well. I’d like to schedule a call w…" at bounding box center [488, 265] width 254 height 58
drag, startPoint x: 502, startPoint y: 259, endPoint x: 516, endPoint y: 260, distance: 14.7
click at [516, 260] on mark "Good morning Ms. Simms, I hope you’re doing well. I’d like to schedule a call w…" at bounding box center [488, 265] width 254 height 58
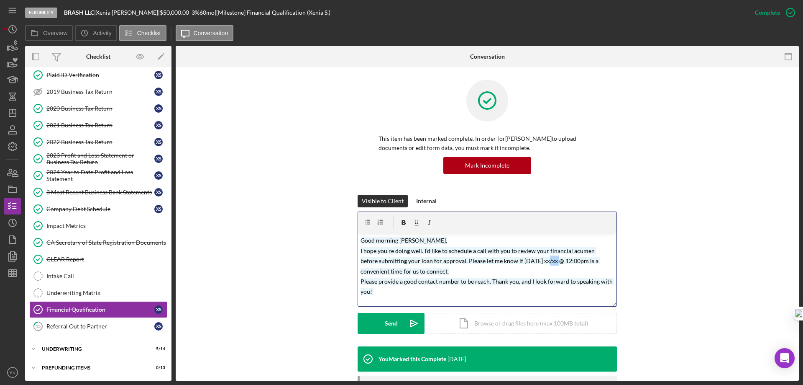
drag, startPoint x: 524, startPoint y: 259, endPoint x: 536, endPoint y: 260, distance: 12.6
click at [536, 260] on mark "Good morning Ms. Simms, I hope you’re doing well. I’d like to schedule a call w…" at bounding box center [488, 265] width 254 height 58
drag, startPoint x: 524, startPoint y: 262, endPoint x: 536, endPoint y: 262, distance: 12.1
click at [536, 262] on mark "Good morning Ms. Simms, I hope you’re doing well. I’d like to schedule a call w…" at bounding box center [488, 265] width 254 height 58
drag, startPoint x: 543, startPoint y: 261, endPoint x: 548, endPoint y: 262, distance: 4.6
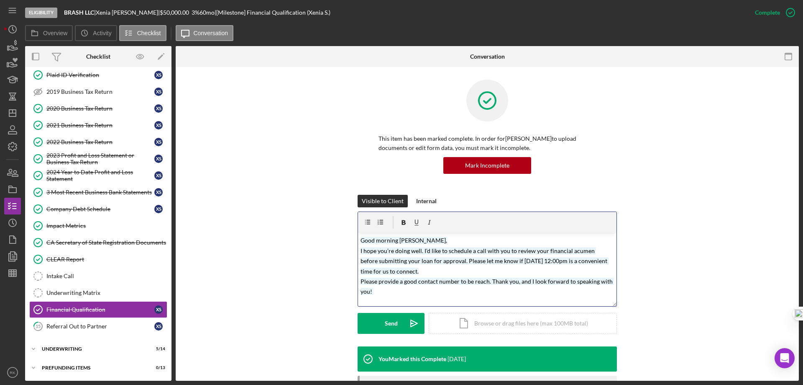
click at [548, 262] on mark "Good morning Ms. Simms, I hope you’re doing well. I’d like to schedule a call w…" at bounding box center [488, 265] width 254 height 58
click at [396, 323] on div "Send" at bounding box center [391, 323] width 13 height 21
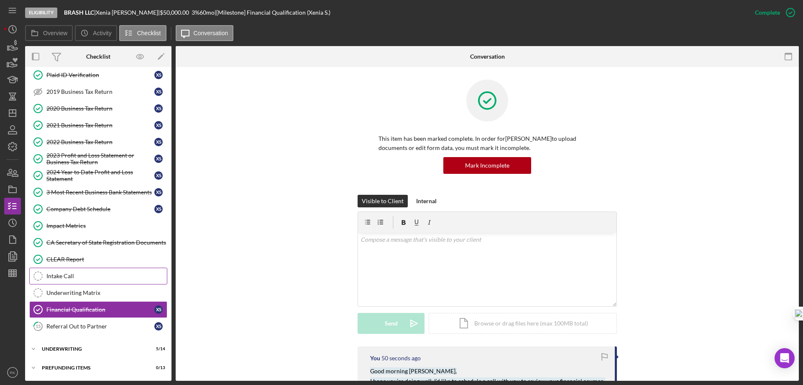
click at [80, 275] on div "Intake Call" at bounding box center [106, 275] width 121 height 7
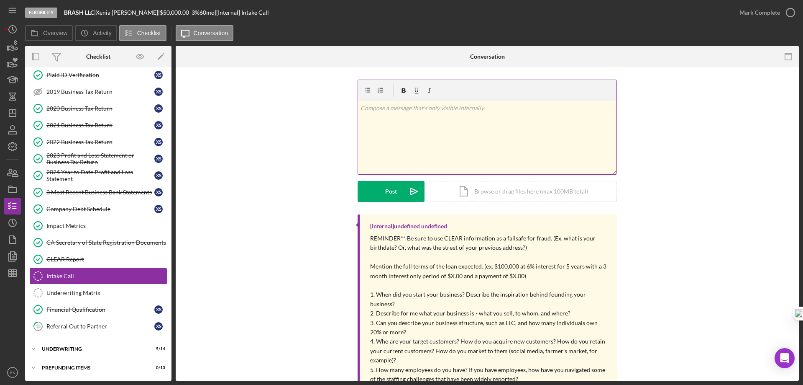
click at [385, 123] on div "v Color teal Color pink Remove color Add row above Add row below Add column bef…" at bounding box center [487, 137] width 259 height 73
click at [87, 313] on div "Financial Qualification" at bounding box center [100, 309] width 108 height 7
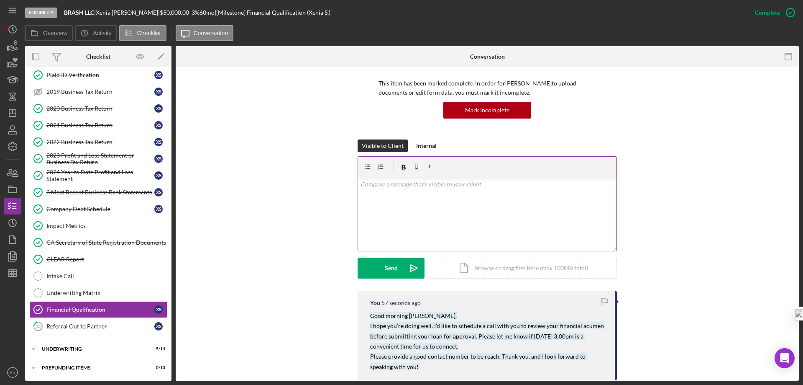
scroll to position [56, 0]
click at [543, 337] on mark "Good morning Ms. Simms, I hope you’re doing well. I’d like to schedule a call w…" at bounding box center [487, 340] width 235 height 58
drag, startPoint x: 530, startPoint y: 335, endPoint x: 589, endPoint y: 338, distance: 59.1
click at [589, 338] on mark "Good morning Ms. Simms, I hope you’re doing well. I’d like to schedule a call w…" at bounding box center [487, 340] width 235 height 58
copy mark "Tuesday 8/26 @ 3:00pm"
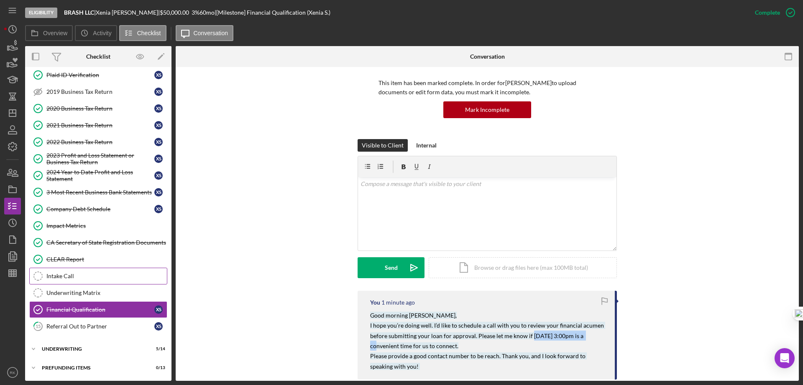
drag, startPoint x: 65, startPoint y: 275, endPoint x: 210, endPoint y: 249, distance: 148.0
click at [66, 274] on div "Intake Call" at bounding box center [106, 275] width 121 height 7
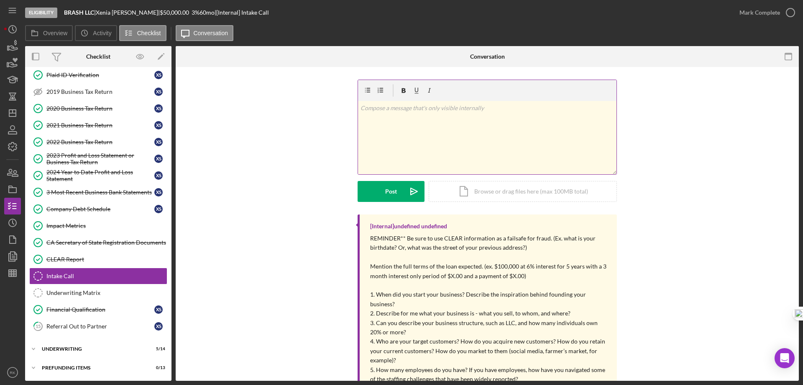
click at [418, 110] on p at bounding box center [488, 107] width 254 height 9
click at [404, 191] on icon "Icon/icon-invite-send" at bounding box center [414, 191] width 21 height 21
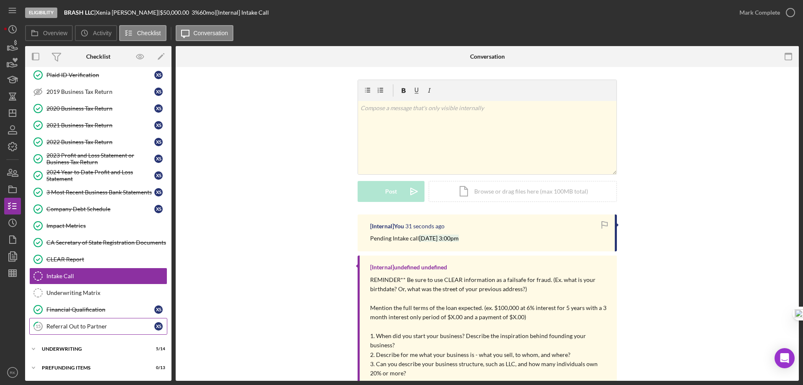
drag, startPoint x: 72, startPoint y: 351, endPoint x: 82, endPoint y: 324, distance: 28.4
click at [72, 351] on div "Underwriting" at bounding box center [93, 348] width 103 height 5
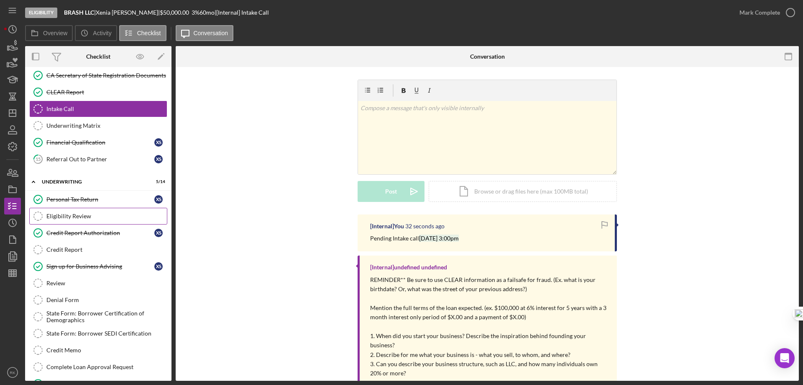
scroll to position [225, 0]
click at [80, 212] on div "Eligibility Review" at bounding box center [106, 215] width 121 height 7
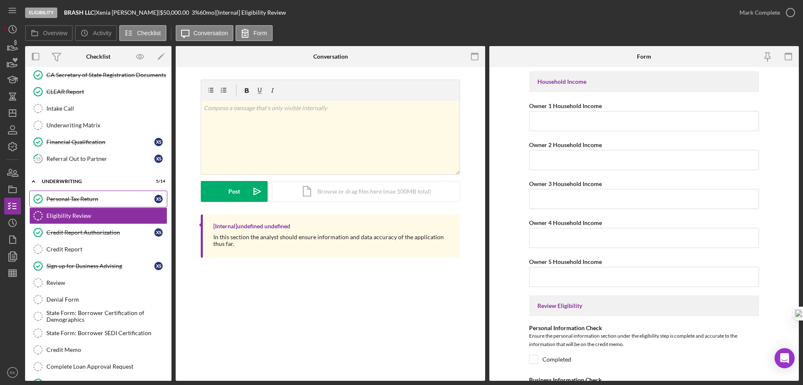
click at [65, 196] on div "Personal Tax Return" at bounding box center [100, 198] width 108 height 7
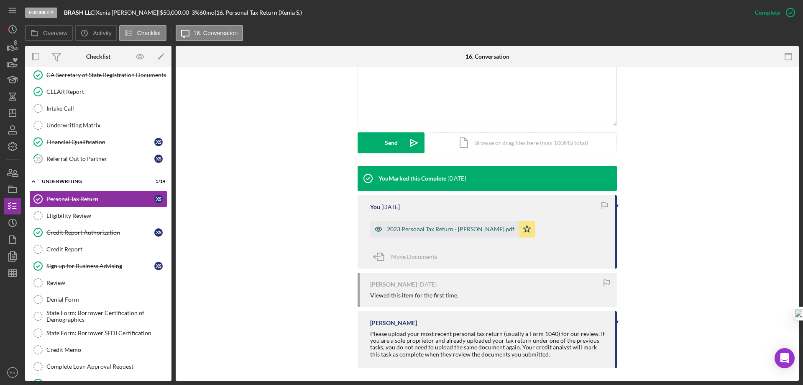
click at [429, 228] on div "2023 Personal Tax Return - Xenia Simms.pdf" at bounding box center [451, 229] width 128 height 7
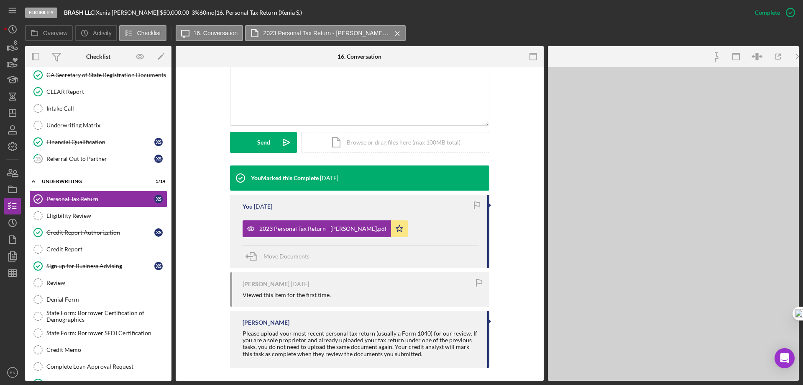
scroll to position [181, 0]
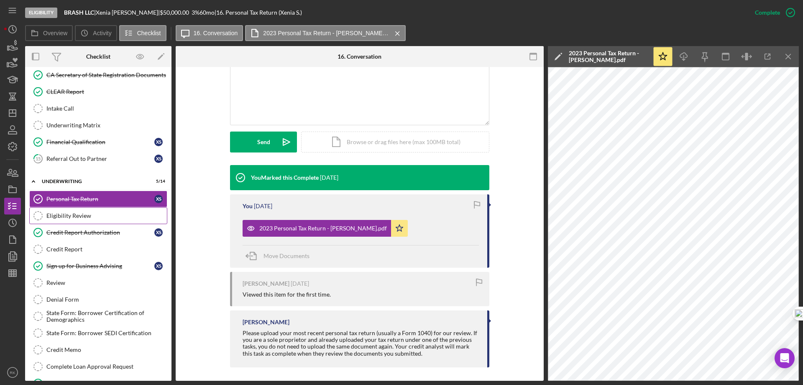
click at [114, 213] on div "Eligibility Review" at bounding box center [106, 215] width 121 height 7
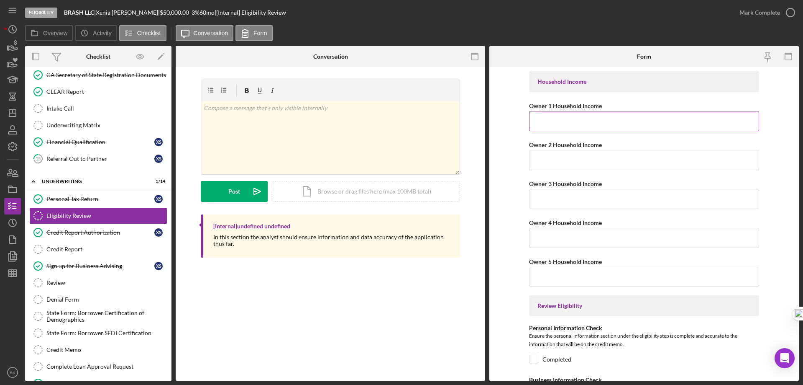
click at [559, 115] on input "Owner 1 Household Income" at bounding box center [644, 121] width 230 height 20
type input "$39,501"
click at [777, 247] on form "Household Income Owner 1 Household Income $39,501 Owner 2 Household Income Owne…" at bounding box center [645, 223] width 310 height 313
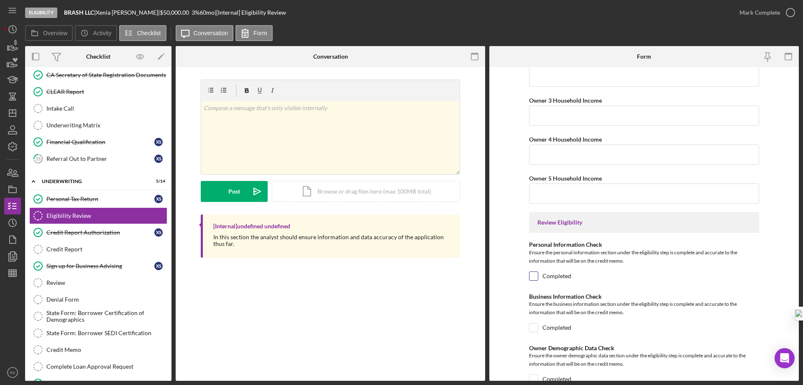
scroll to position [84, 0]
click at [537, 280] on div "Completed" at bounding box center [644, 277] width 230 height 13
click at [537, 328] on div at bounding box center [533, 326] width 9 height 9
click at [534, 274] on input "Completed" at bounding box center [534, 275] width 8 height 8
checkbox input "true"
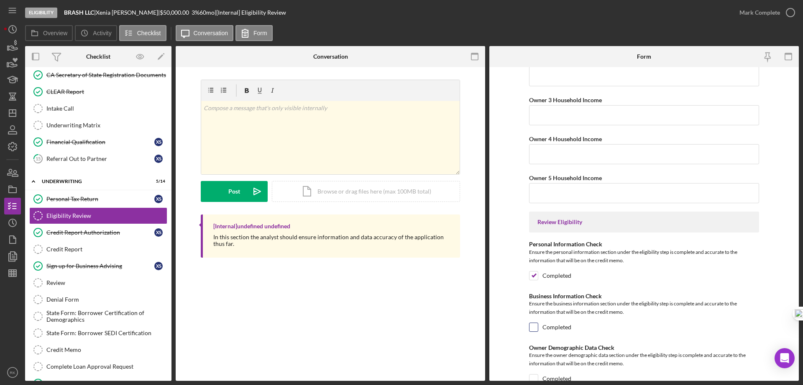
click at [534, 327] on input "Completed" at bounding box center [534, 327] width 8 height 8
checkbox input "true"
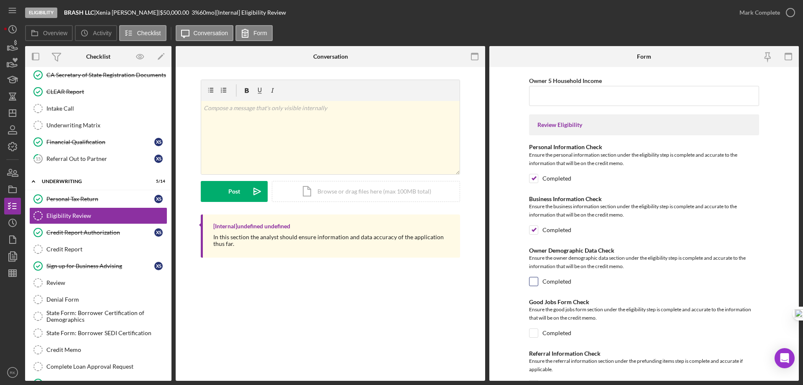
scroll to position [181, 0]
click at [534, 283] on input "Completed" at bounding box center [534, 281] width 8 height 8
checkbox input "true"
click at [534, 330] on input "Completed" at bounding box center [534, 332] width 8 height 8
checkbox input "true"
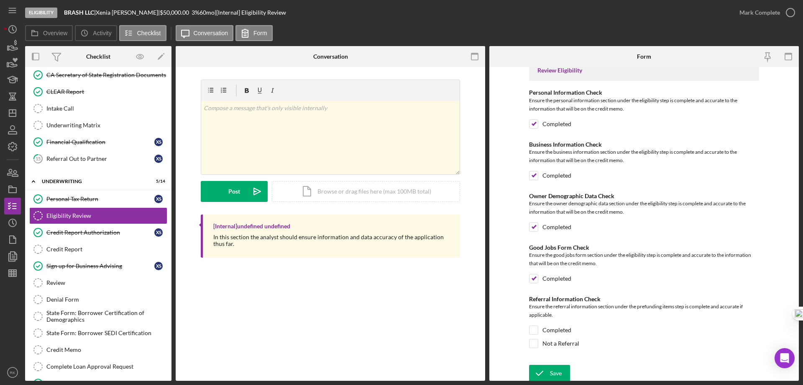
scroll to position [237, 0]
click at [536, 324] on input "Completed" at bounding box center [534, 327] width 8 height 8
checkbox input "true"
drag, startPoint x: 548, startPoint y: 370, endPoint x: 565, endPoint y: 358, distance: 21.3
click at [548, 370] on icon "submit" at bounding box center [539, 370] width 21 height 21
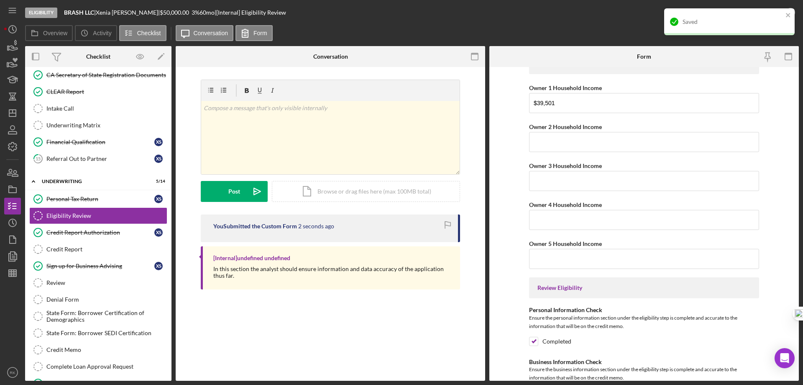
scroll to position [0, 0]
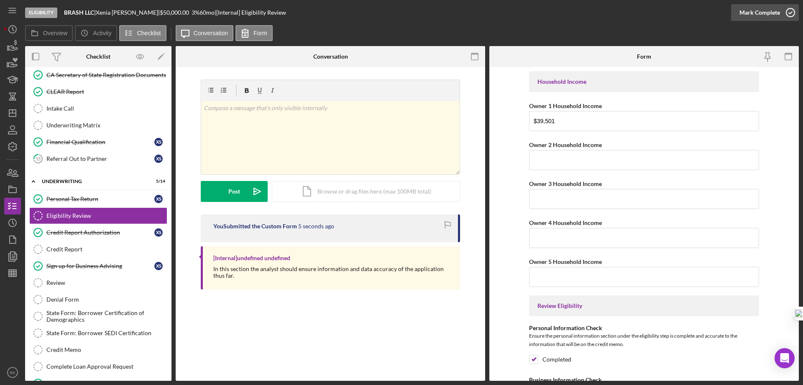
click at [790, 10] on icon "button" at bounding box center [790, 12] width 21 height 21
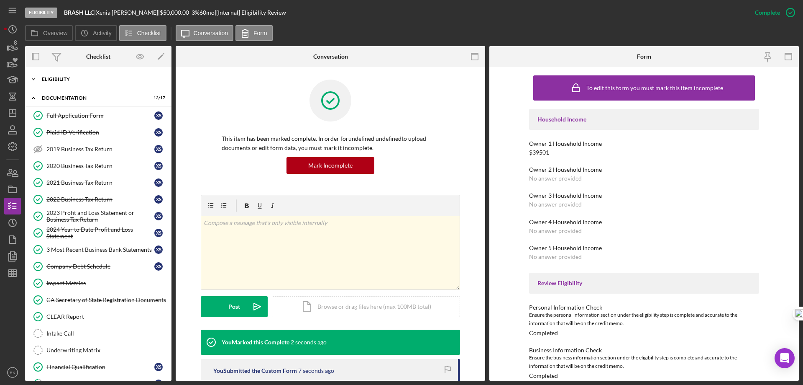
click at [69, 83] on div "Icon/Expander Eligibility 7 / 7" at bounding box center [98, 79] width 146 height 17
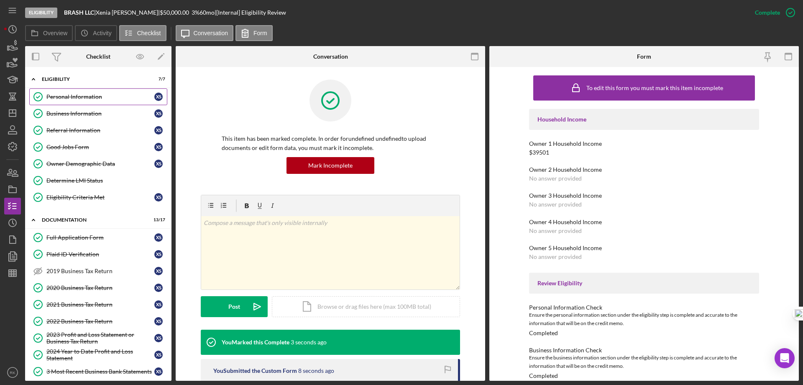
click at [67, 97] on div "Personal Information" at bounding box center [100, 96] width 108 height 7
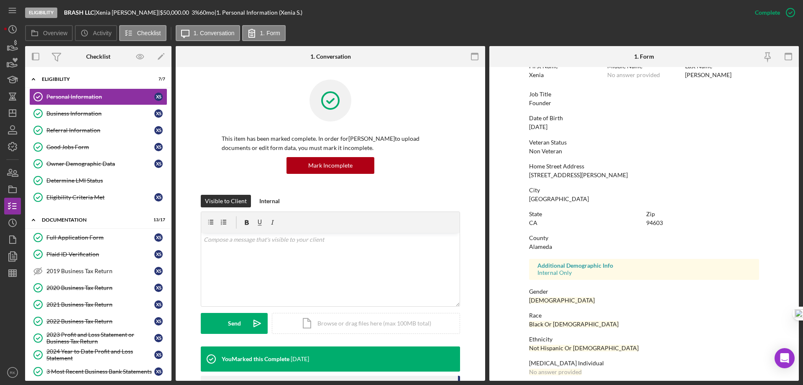
scroll to position [77, 0]
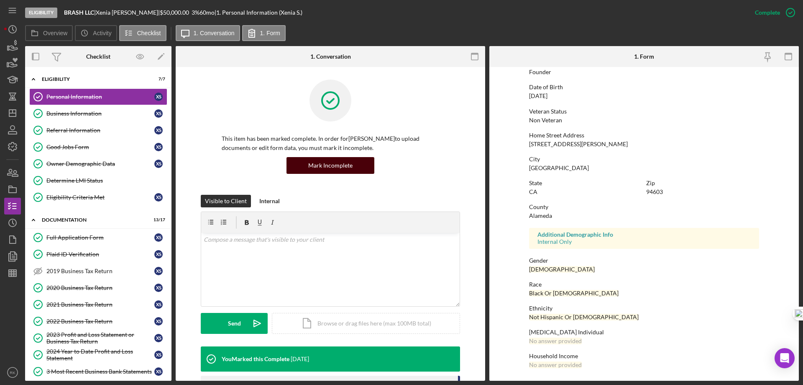
click at [321, 169] on div "Mark Incomplete" at bounding box center [330, 165] width 44 height 17
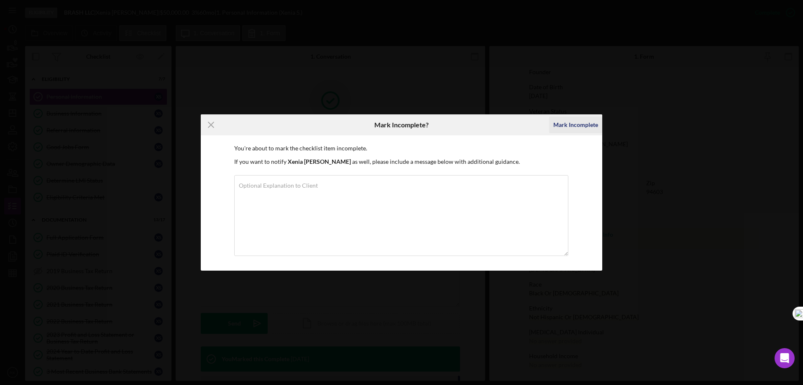
drag, startPoint x: 563, startPoint y: 123, endPoint x: 570, endPoint y: 137, distance: 15.3
click at [563, 124] on div "Mark Incomplete" at bounding box center [576, 124] width 45 height 17
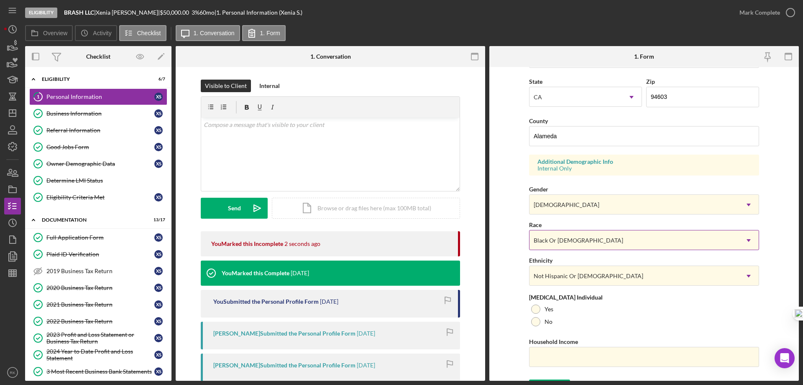
scroll to position [245, 0]
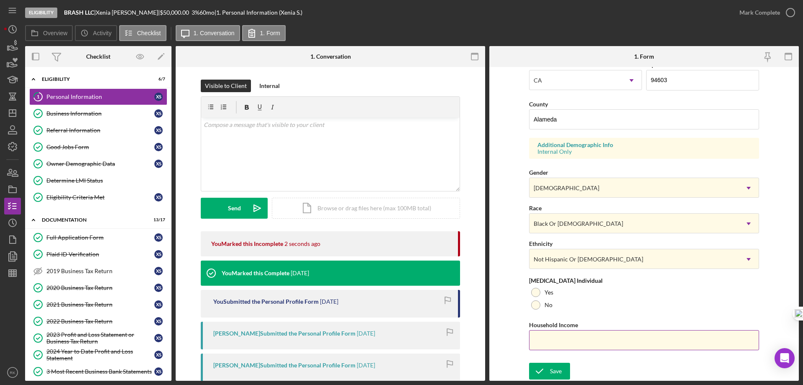
click at [573, 336] on input "Household Income" at bounding box center [644, 340] width 230 height 20
type input "$39,501"
click at [554, 369] on div "Save" at bounding box center [556, 370] width 12 height 17
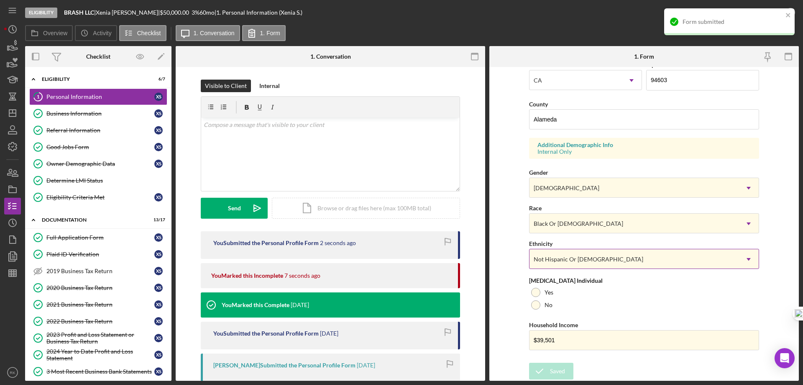
drag, startPoint x: 532, startPoint y: 290, endPoint x: 601, endPoint y: 262, distance: 74.5
click at [533, 290] on div at bounding box center [535, 291] width 9 height 9
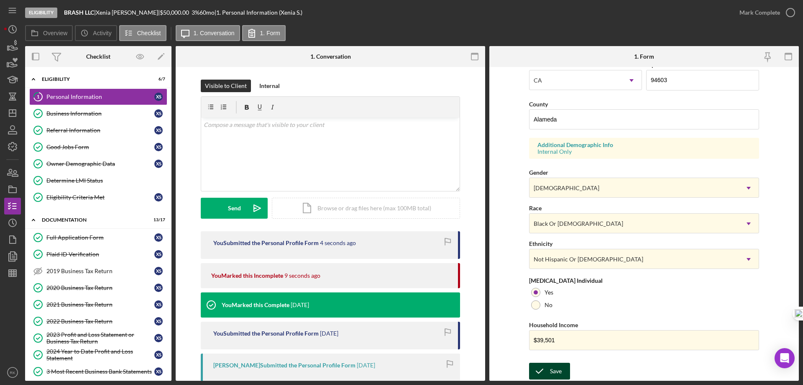
click at [560, 372] on div "Save" at bounding box center [556, 370] width 12 height 17
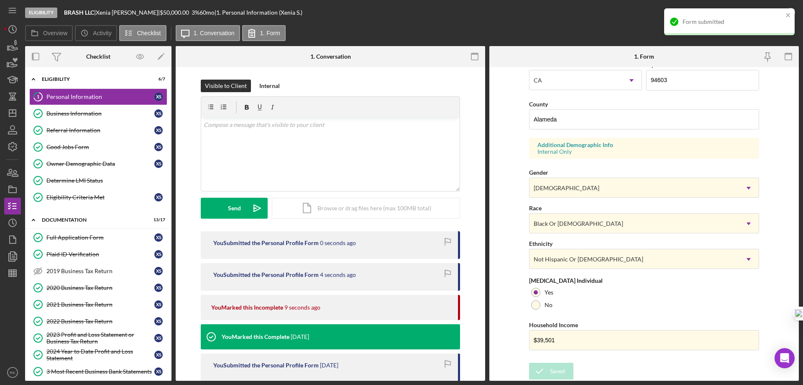
scroll to position [245, 0]
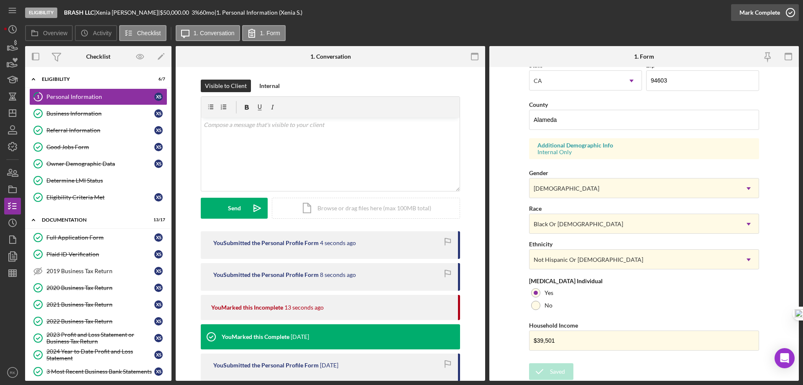
click at [789, 12] on icon "button" at bounding box center [790, 12] width 21 height 21
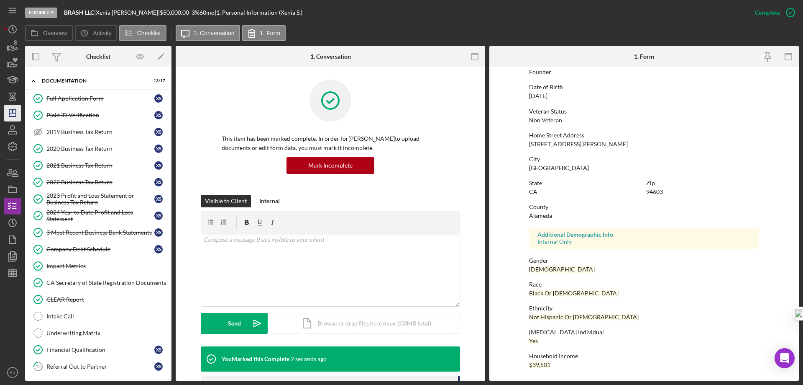
scroll to position [139, 0]
click at [12, 111] on icon "Icon/Dashboard" at bounding box center [12, 113] width 21 height 21
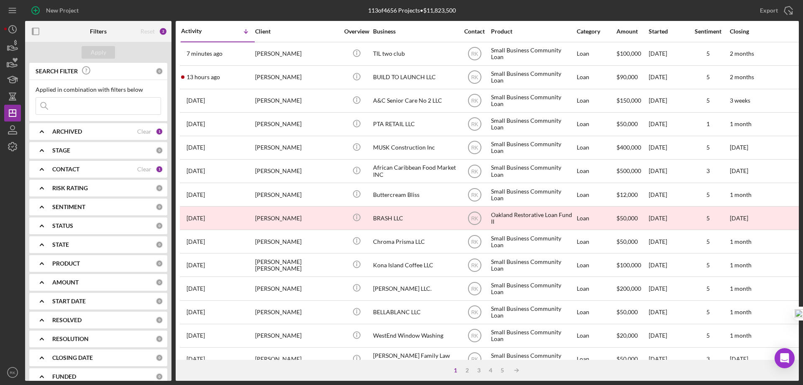
drag, startPoint x: 32, startPoint y: 31, endPoint x: 60, endPoint y: 49, distance: 33.3
click at [32, 31] on rect "button" at bounding box center [33, 31] width 2 height 7
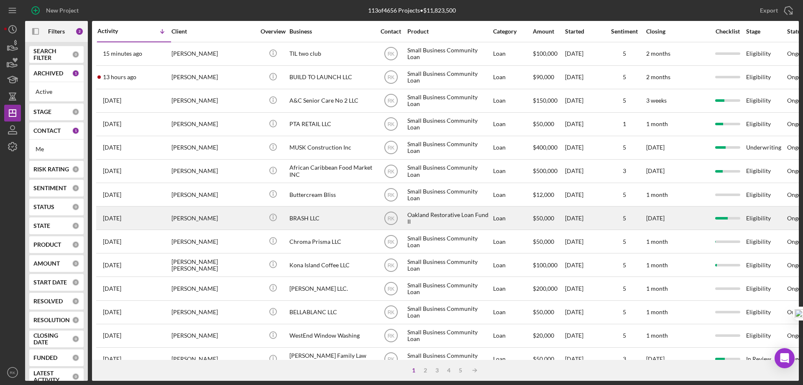
click at [300, 219] on div "BRASH LLC" at bounding box center [332, 218] width 84 height 22
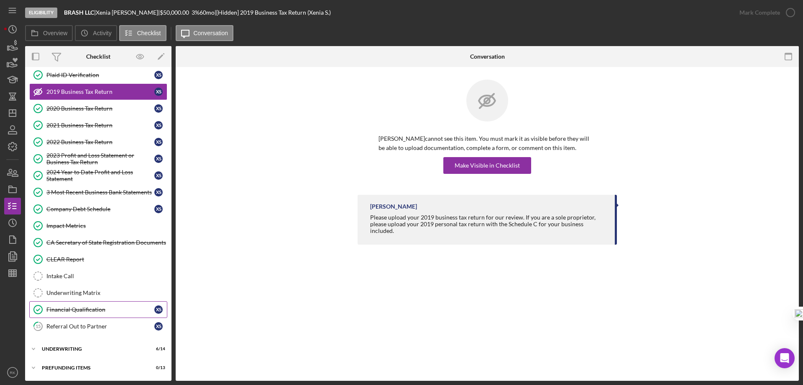
click at [77, 307] on div "Financial Qualification" at bounding box center [100, 309] width 108 height 7
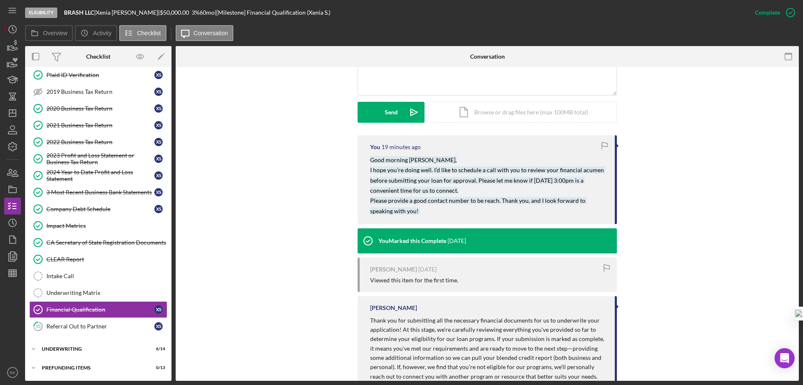
scroll to position [266, 0]
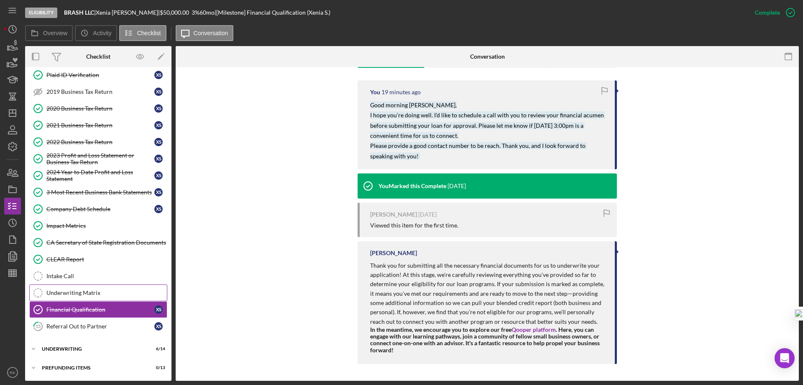
click at [88, 290] on div "Underwriting Matrix" at bounding box center [106, 292] width 121 height 7
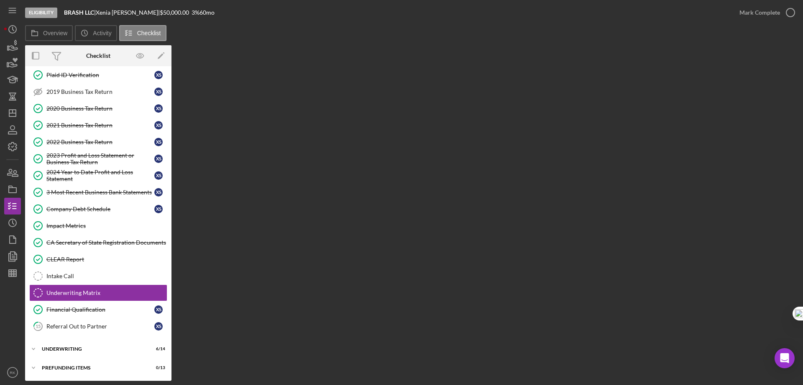
scroll to position [57, 0]
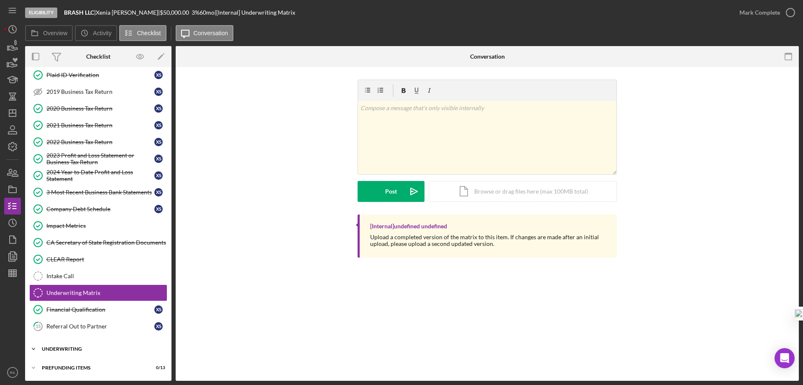
drag, startPoint x: 78, startPoint y: 349, endPoint x: 160, endPoint y: 318, distance: 87.1
click at [78, 348] on div "Underwriting" at bounding box center [93, 348] width 103 height 5
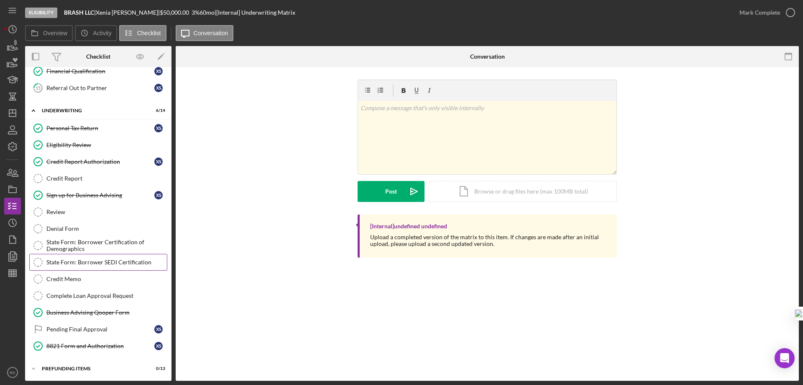
scroll to position [296, 0]
drag, startPoint x: 77, startPoint y: 329, endPoint x: 208, endPoint y: 300, distance: 134.1
click at [77, 329] on div "Pending Final Approval" at bounding box center [100, 328] width 108 height 7
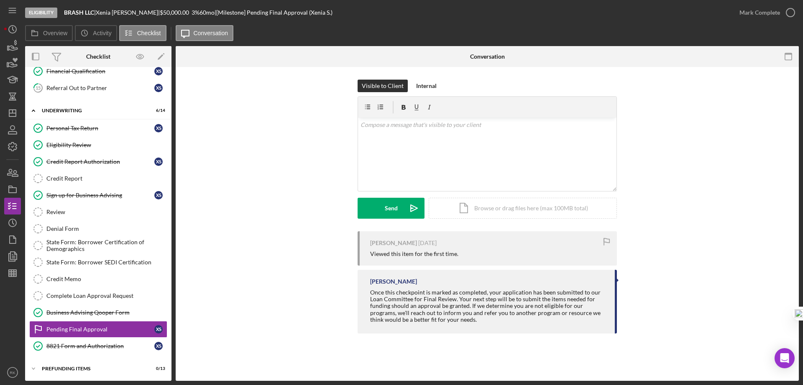
scroll to position [296, 0]
click at [112, 298] on div "Complete Loan Approval Request" at bounding box center [106, 294] width 121 height 7
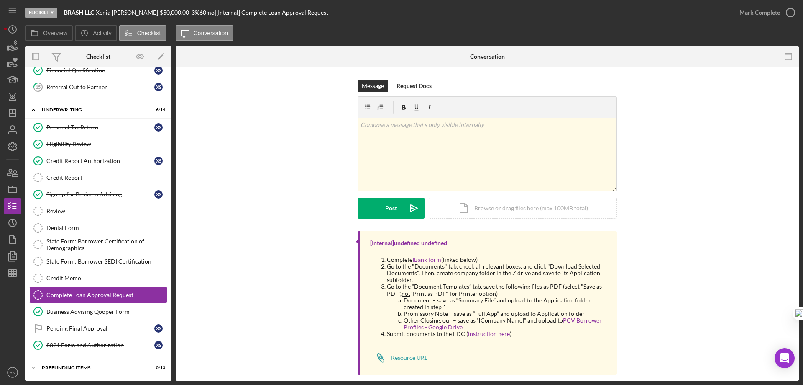
scroll to position [10, 0]
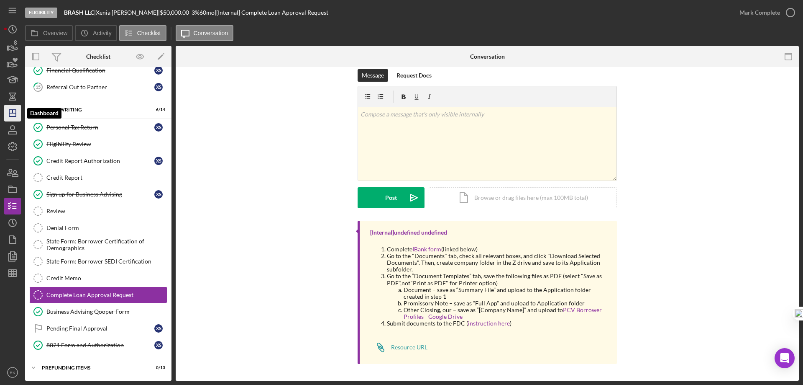
click at [10, 112] on icon "Icon/Dashboard" at bounding box center [12, 113] width 21 height 21
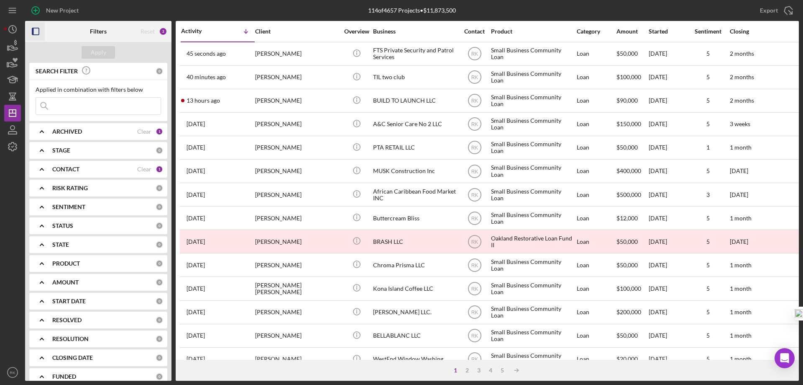
click at [38, 33] on icon "button" at bounding box center [35, 31] width 19 height 19
